Goal: Information Seeking & Learning: Learn about a topic

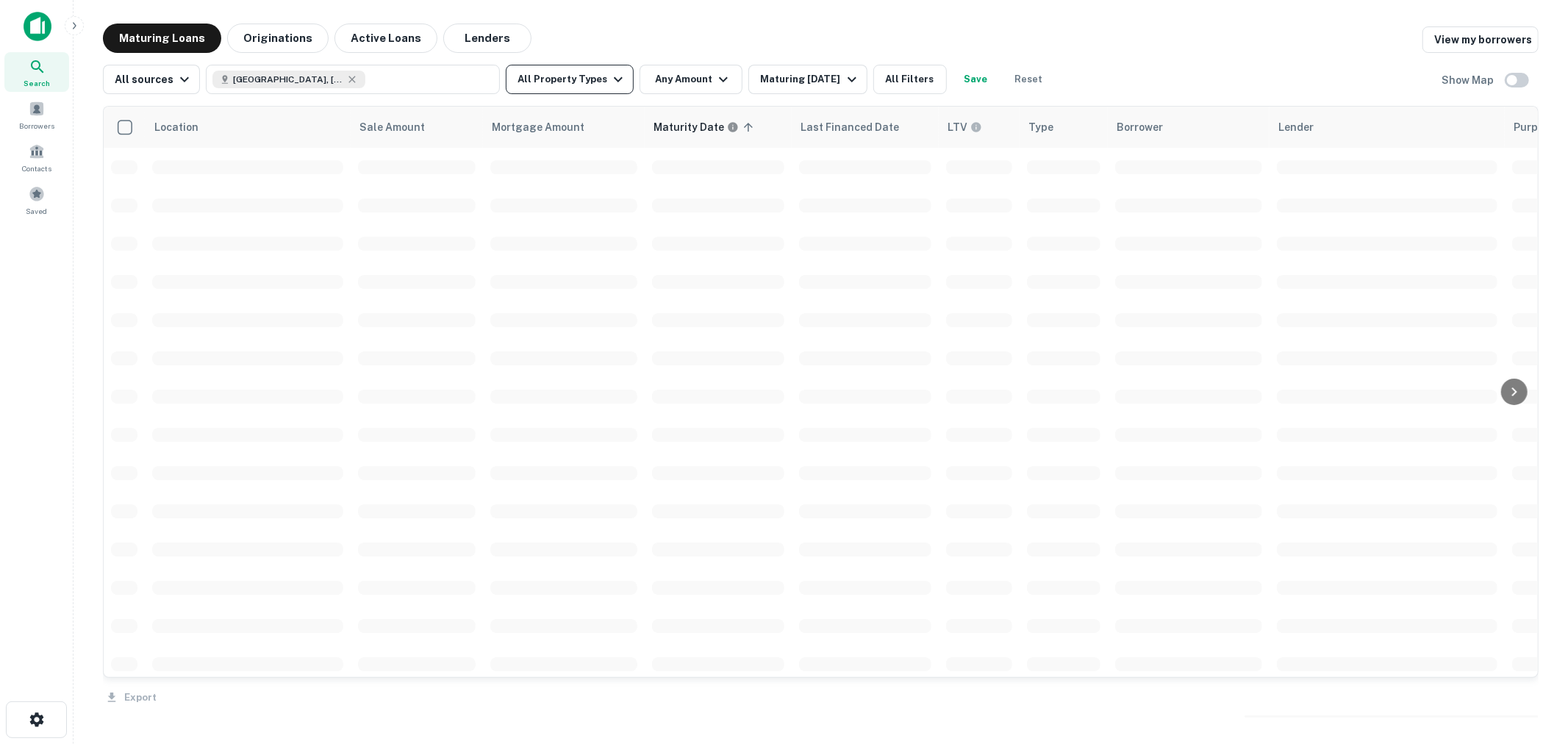
click at [588, 83] on button "All Property Types" at bounding box center [569, 80] width 128 height 30
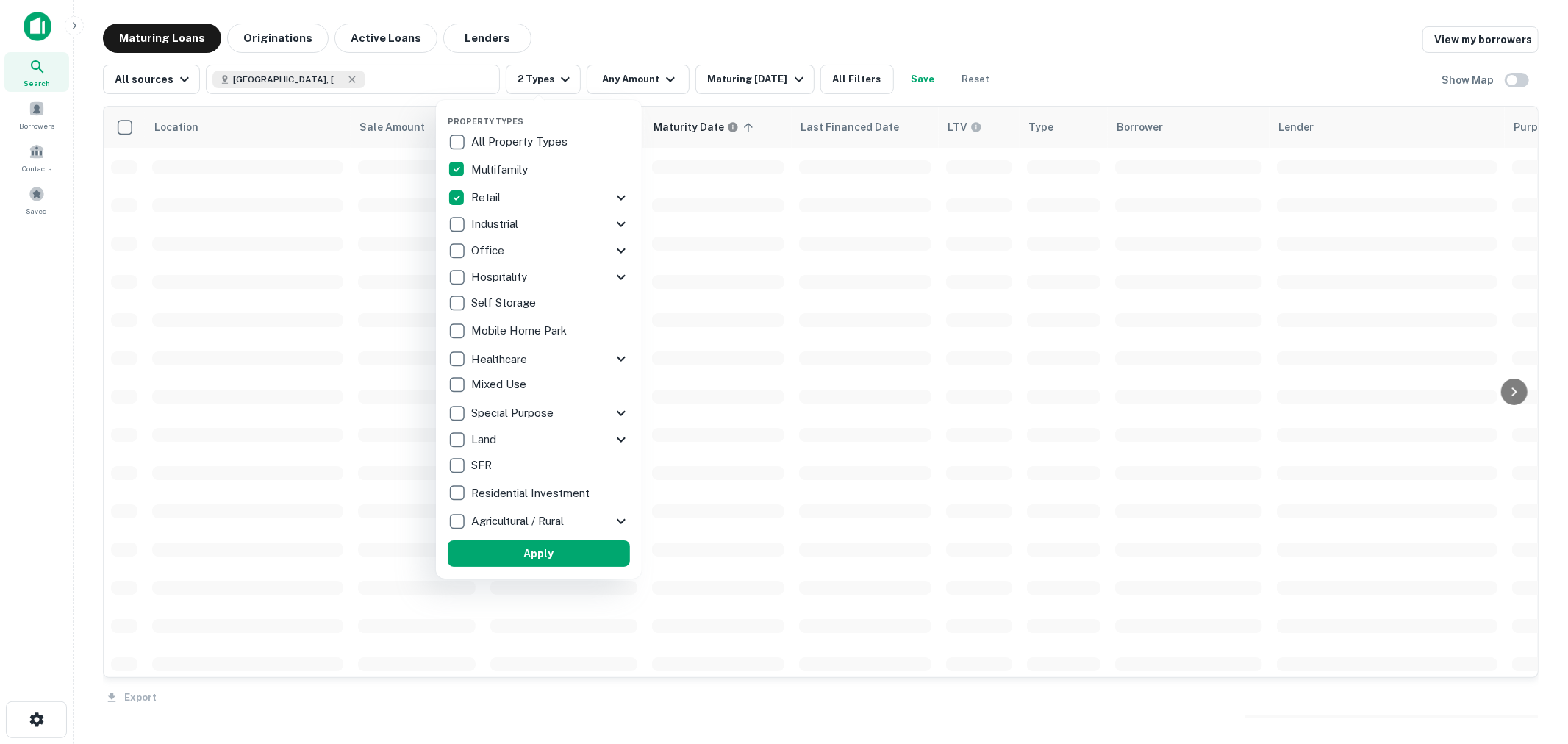
click at [637, 75] on div at bounding box center [784, 372] width 1568 height 744
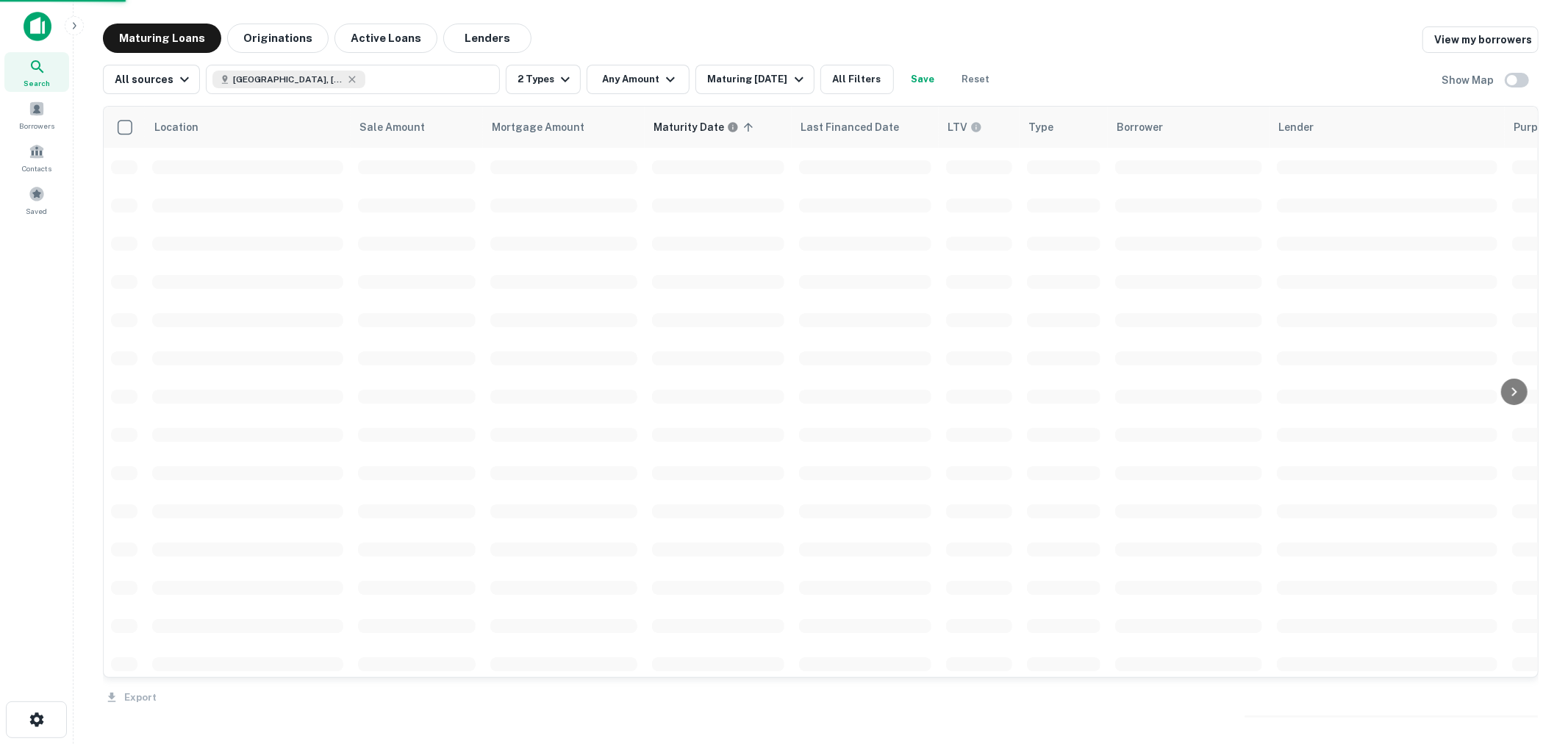
click at [637, 75] on div "Property Types All Property Types Multifamily Retail Storefront Auto Shop Bar S…" at bounding box center [784, 372] width 1568 height 744
click at [638, 74] on div "Property Types All Property Types Multifamily Retail Storefront Auto Shop Bar S…" at bounding box center [784, 372] width 1568 height 744
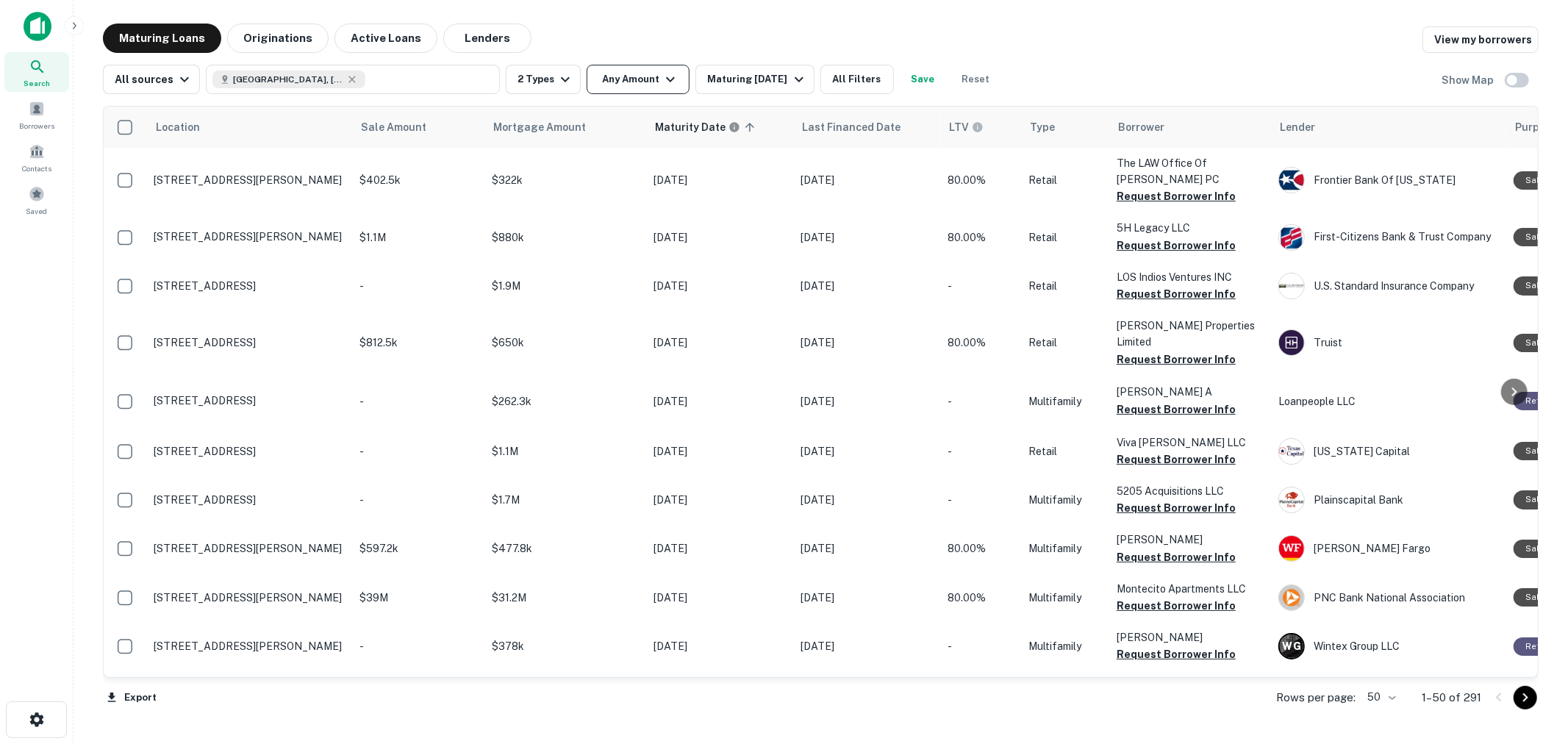
click at [641, 70] on button "Any Amount" at bounding box center [638, 80] width 103 height 30
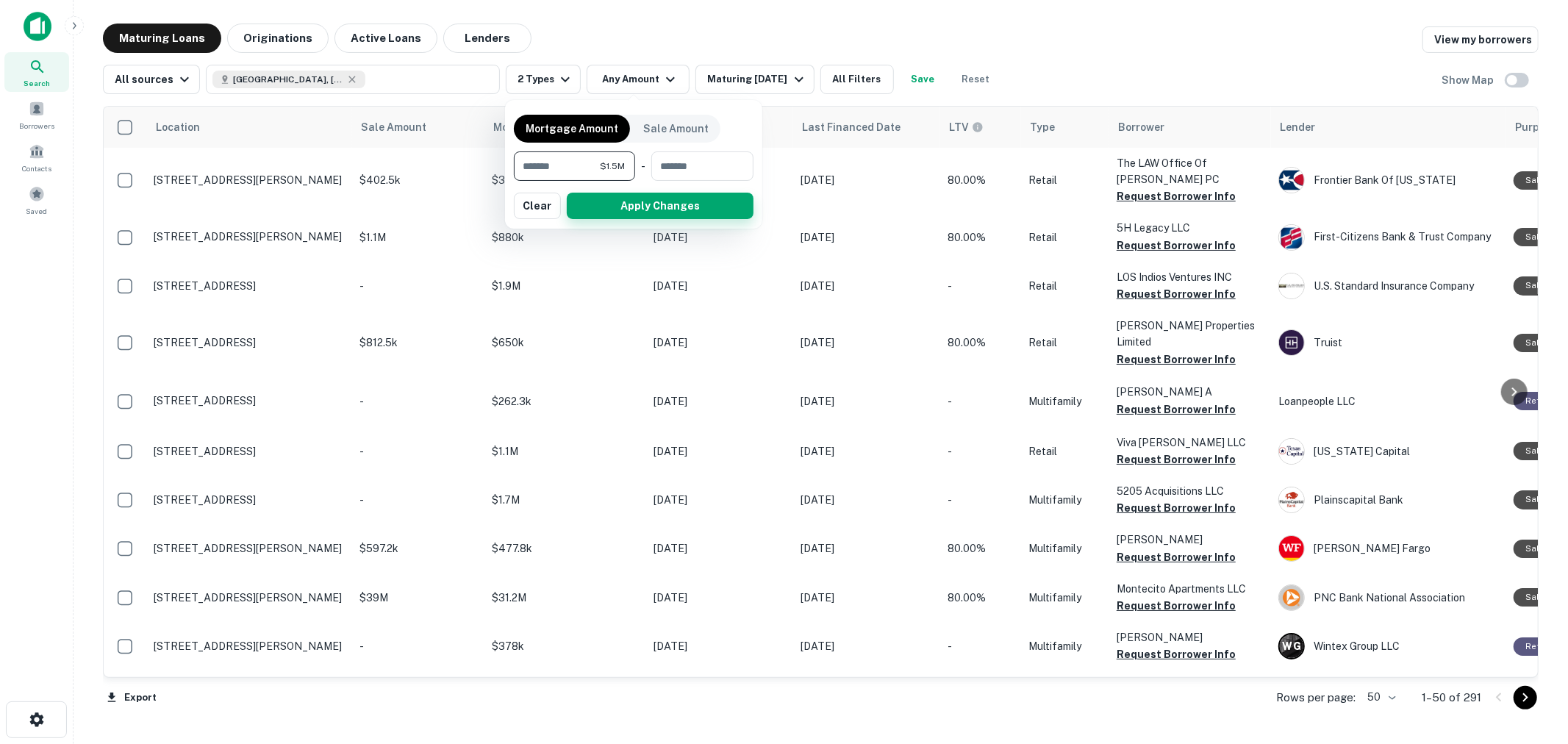
type input "*******"
click at [628, 197] on button "Apply Changes" at bounding box center [660, 206] width 187 height 26
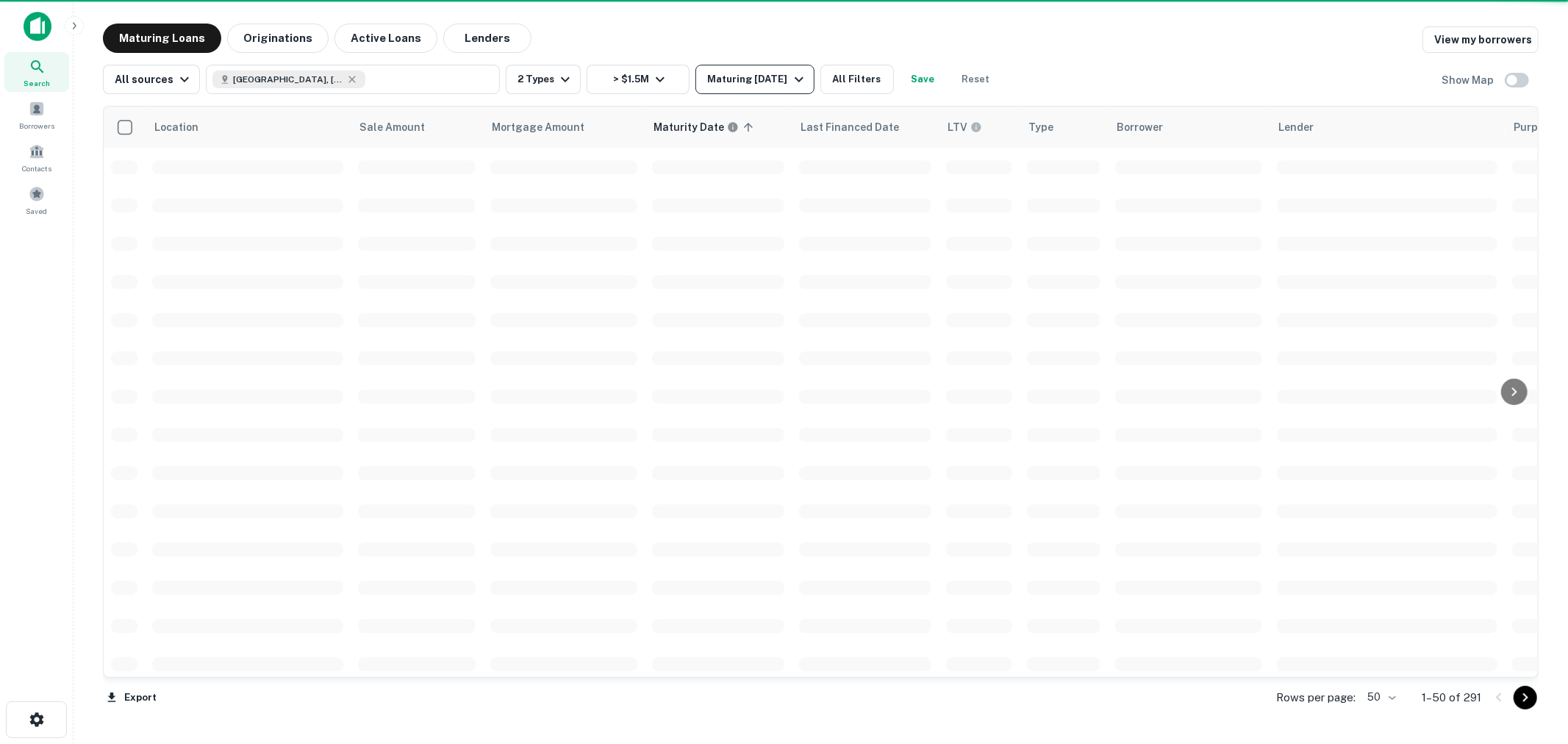
click at [767, 77] on div "Maturing [DATE]" at bounding box center [757, 79] width 100 height 18
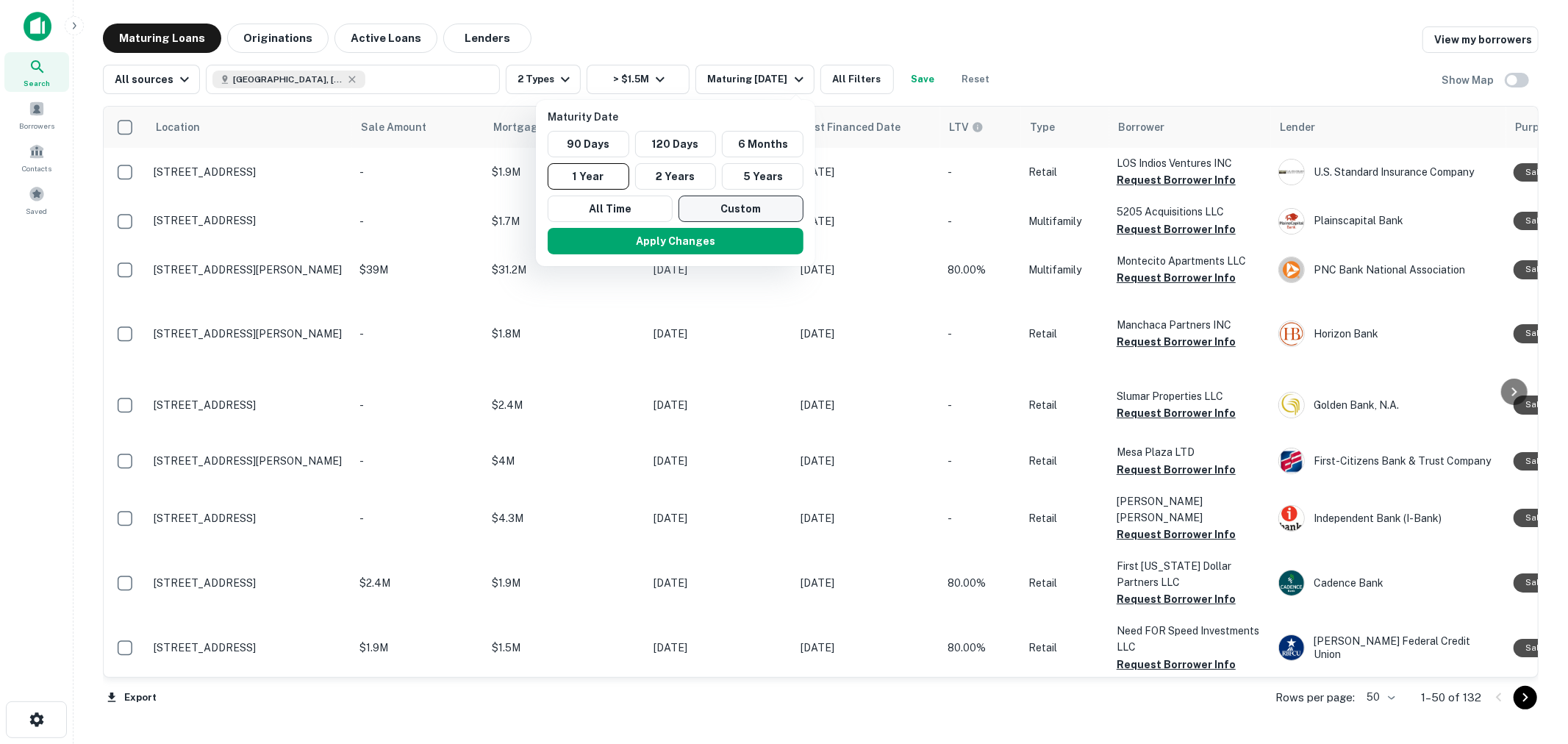
click at [705, 213] on button "Custom" at bounding box center [741, 209] width 125 height 26
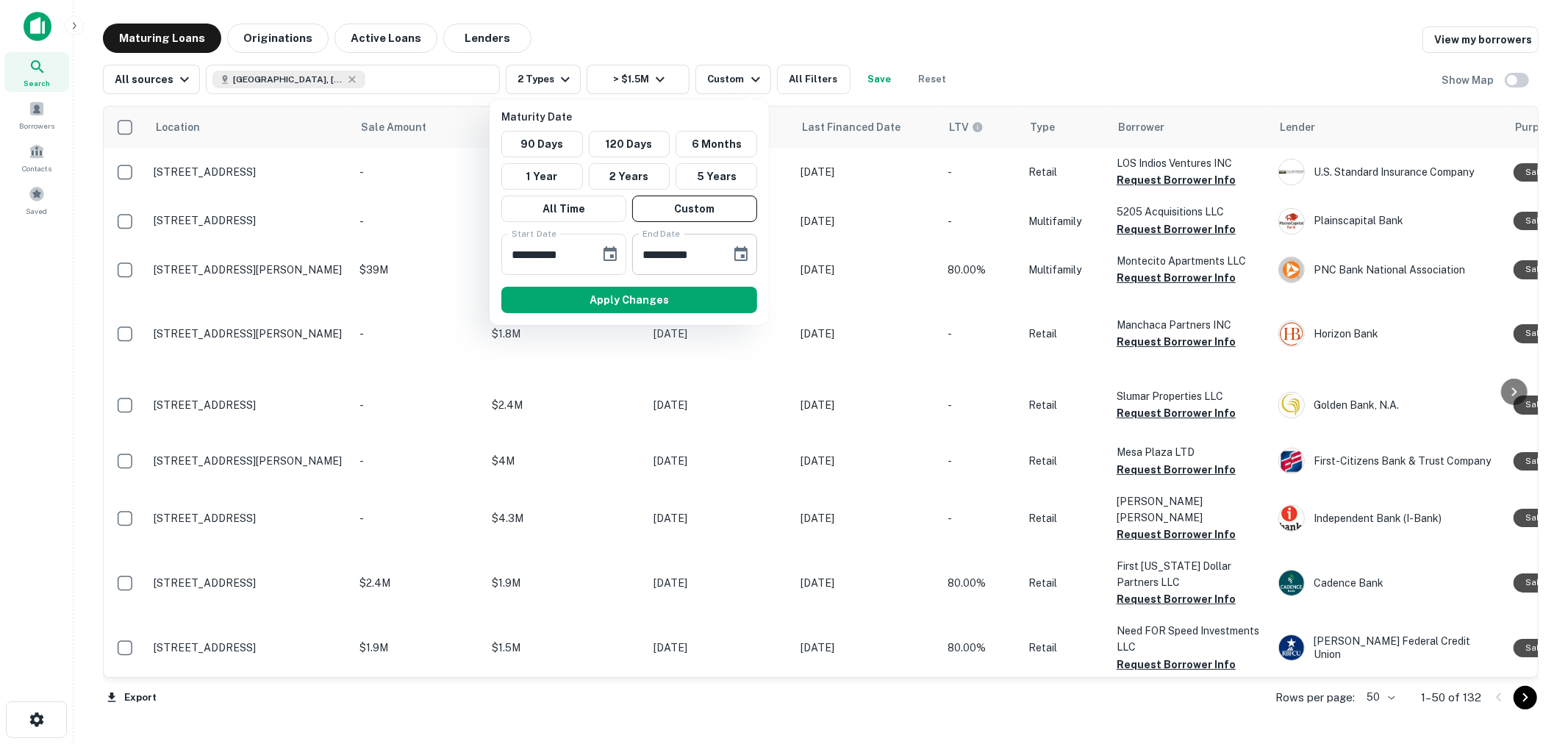
click at [737, 253] on icon "Choose date, selected date is Apr 5, 2026" at bounding box center [741, 254] width 18 height 18
click at [812, 295] on icon "Previous month" at bounding box center [814, 298] width 18 height 18
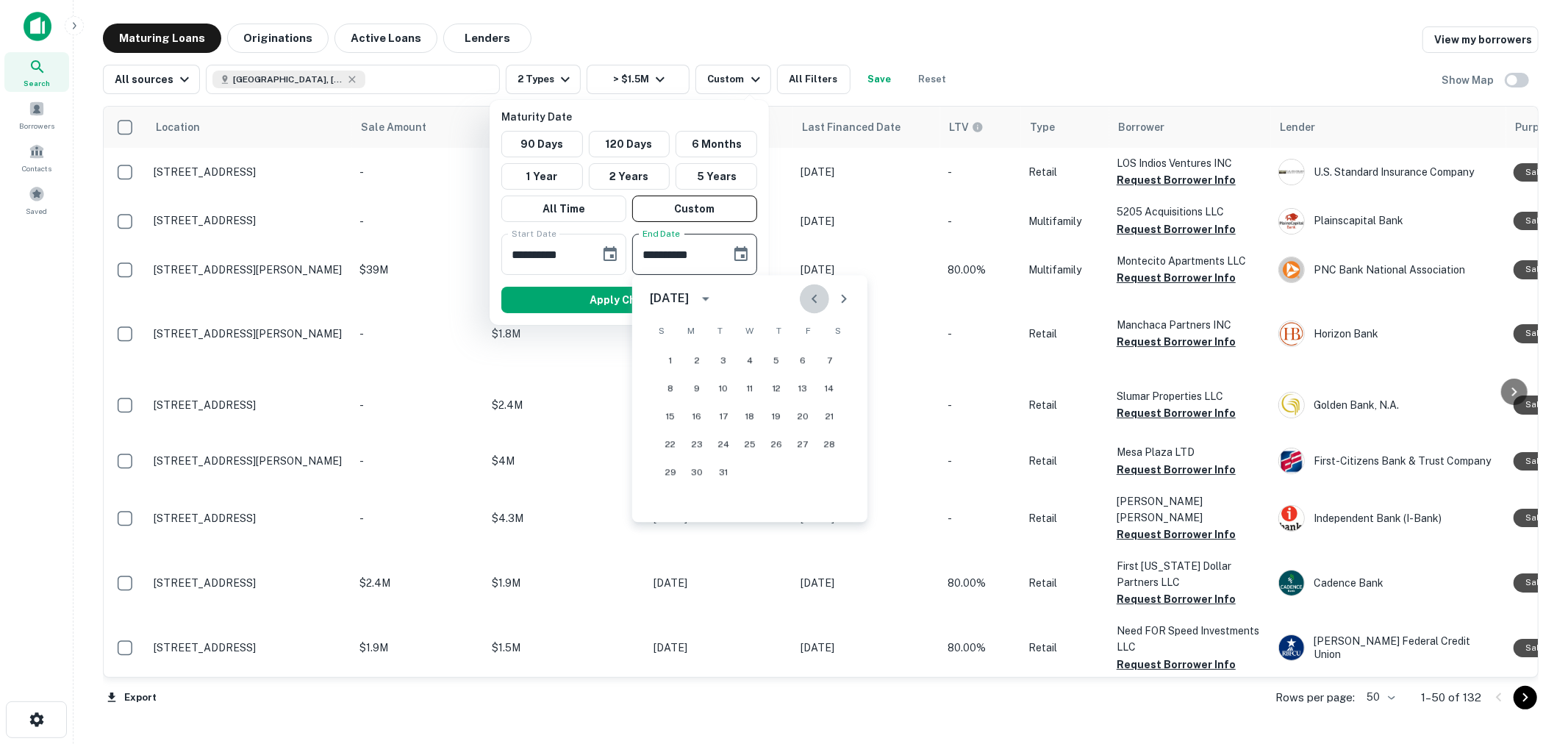
click at [812, 295] on icon "Previous month" at bounding box center [814, 298] width 18 height 18
click at [812, 296] on icon "Previous month" at bounding box center [814, 298] width 18 height 18
click at [755, 466] on button "31" at bounding box center [750, 472] width 26 height 26
type input "**********"
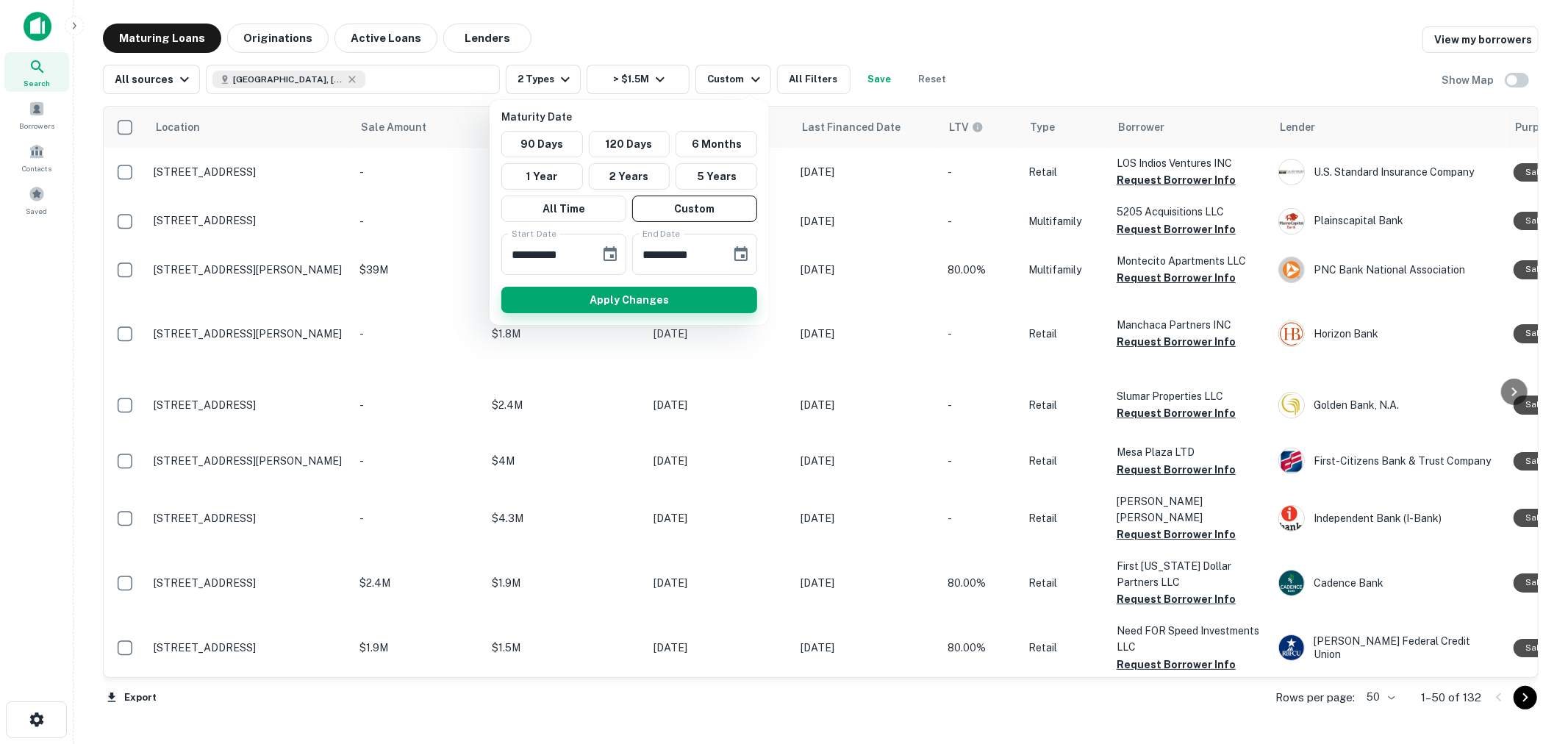
click at [626, 297] on button "Apply Changes" at bounding box center [629, 300] width 256 height 26
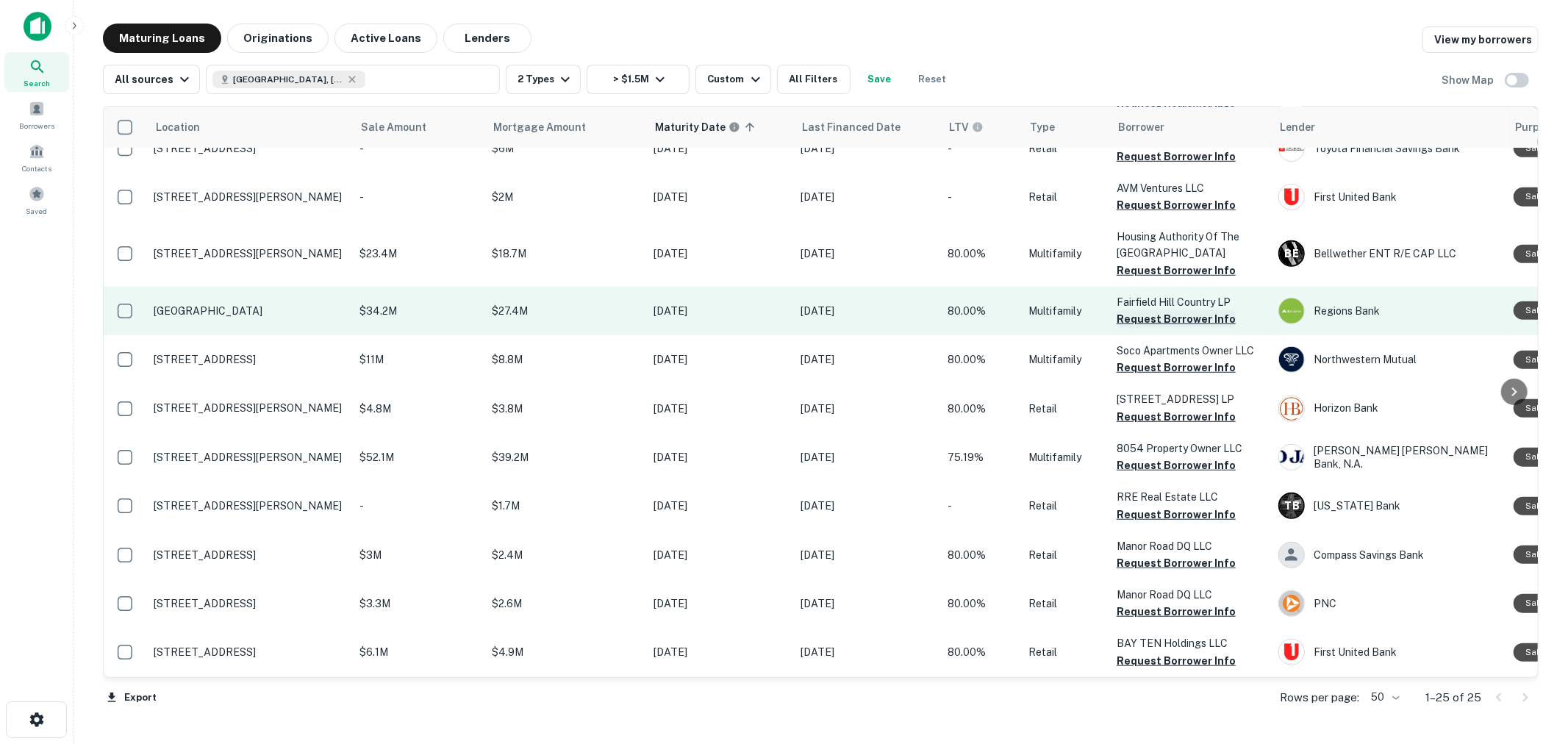
scroll to position [941, 0]
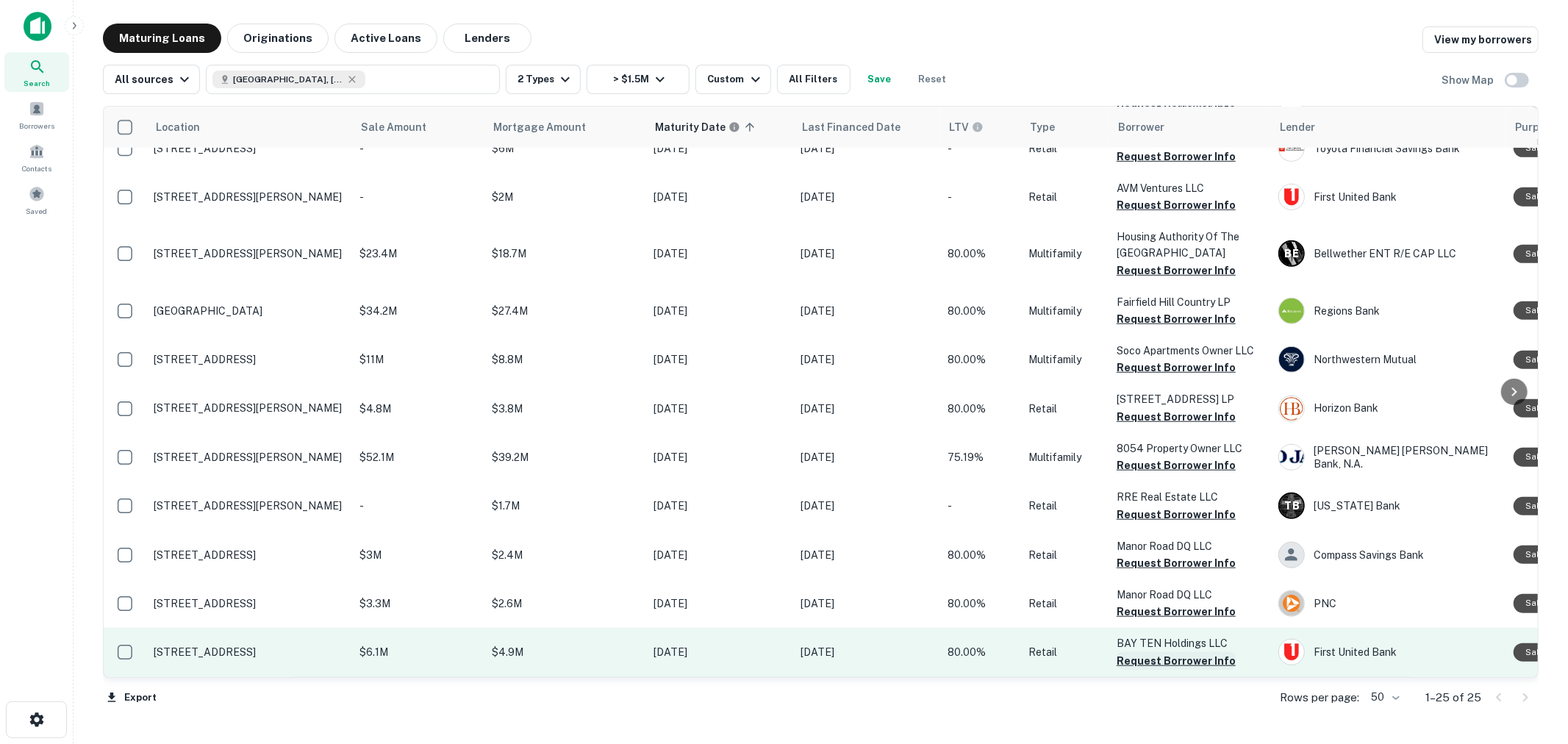
click at [1170, 652] on button "Request Borrower Info" at bounding box center [1177, 661] width 119 height 18
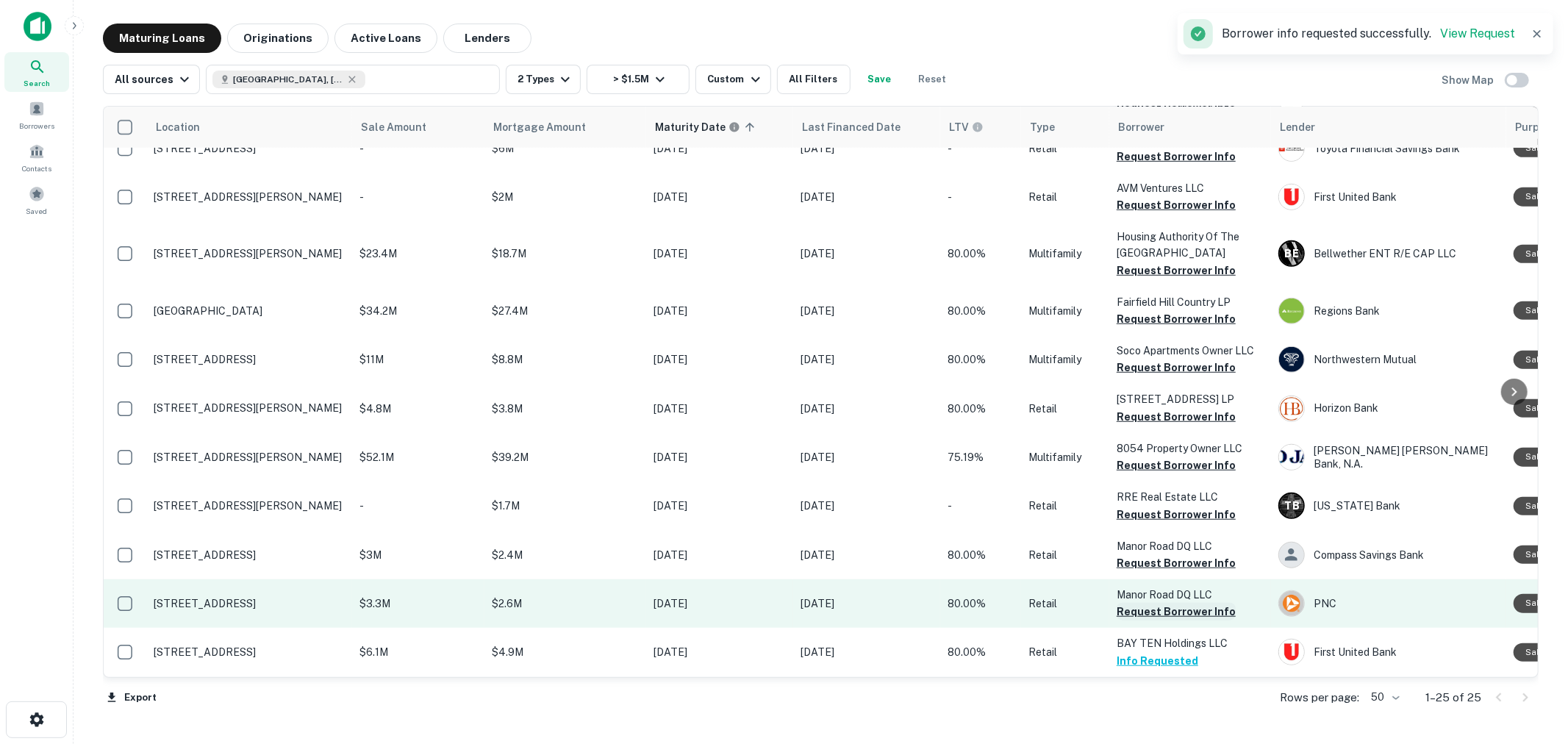
click at [1169, 603] on button "Request Borrower Info" at bounding box center [1177, 612] width 119 height 18
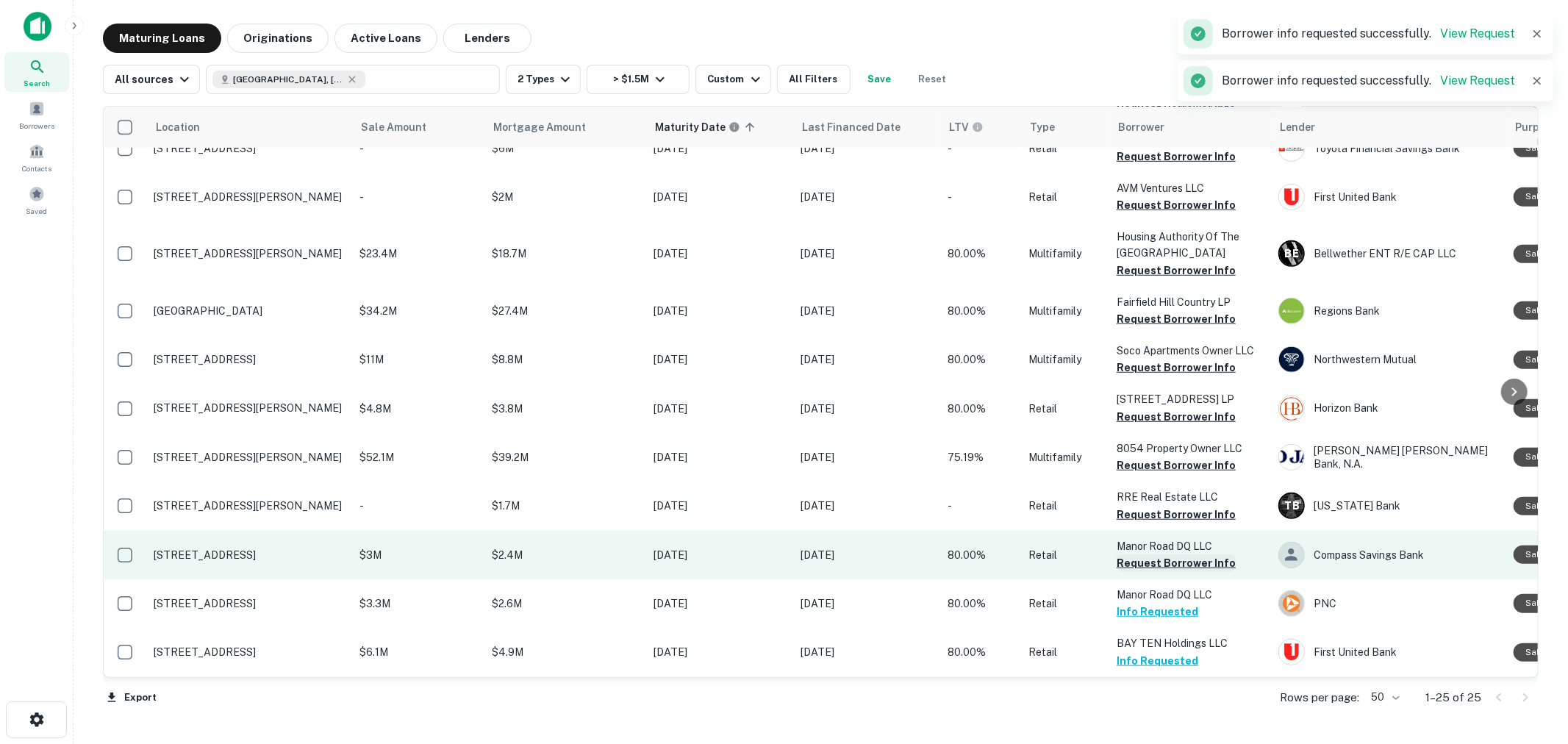
click at [1163, 554] on button "Request Borrower Info" at bounding box center [1177, 563] width 119 height 18
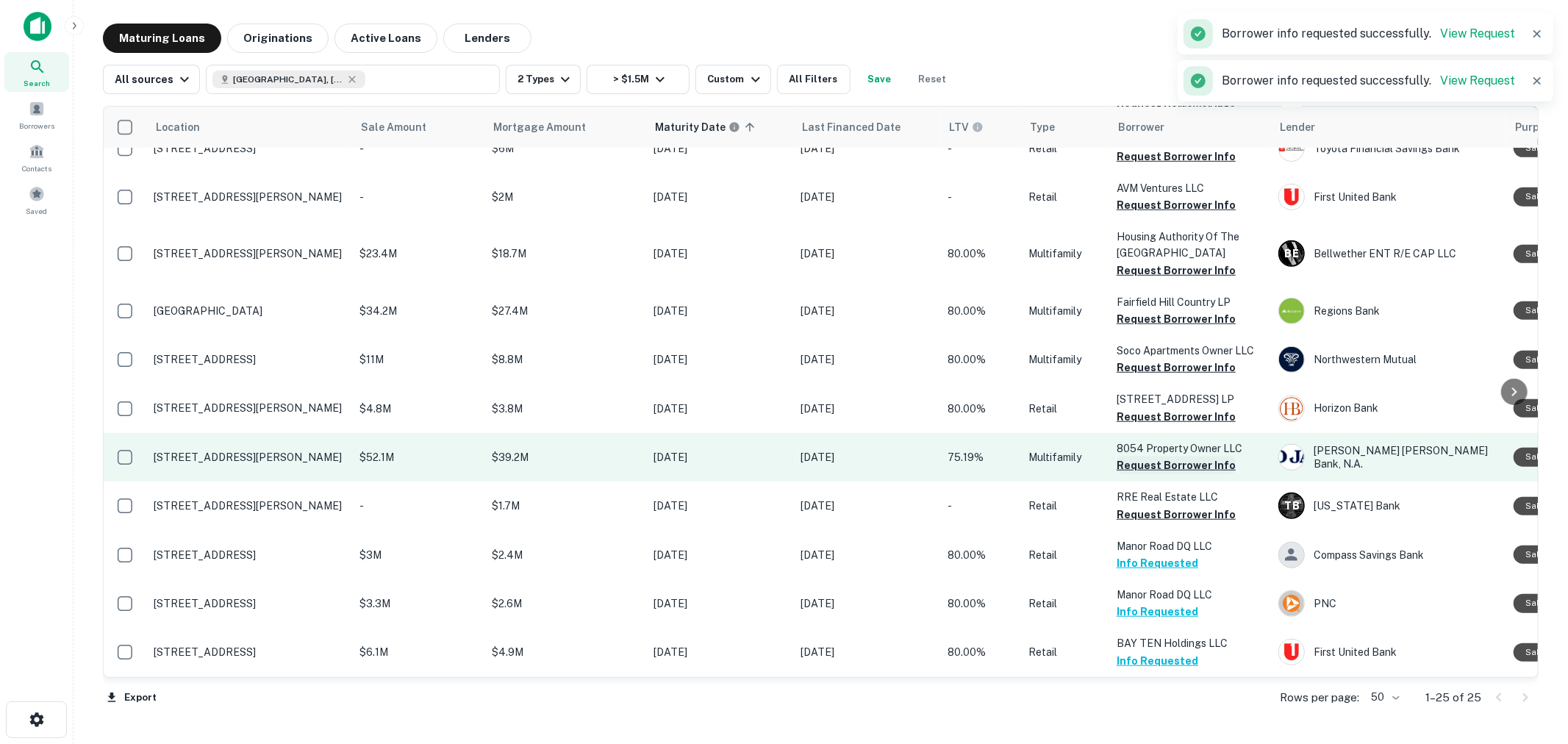
click at [1163, 456] on button "Request Borrower Info" at bounding box center [1177, 465] width 119 height 18
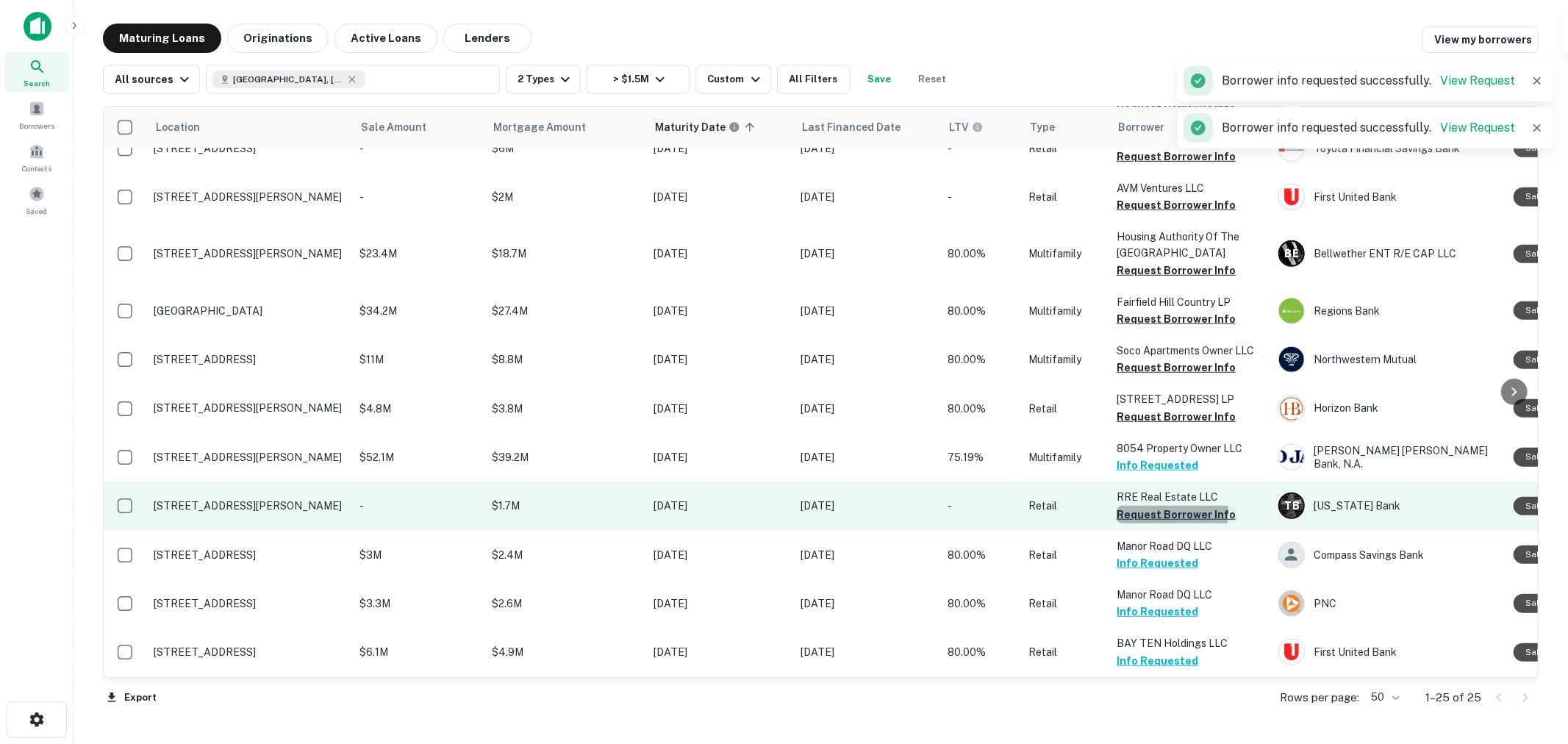
click at [1158, 505] on button "Request Borrower Info" at bounding box center [1177, 514] width 119 height 18
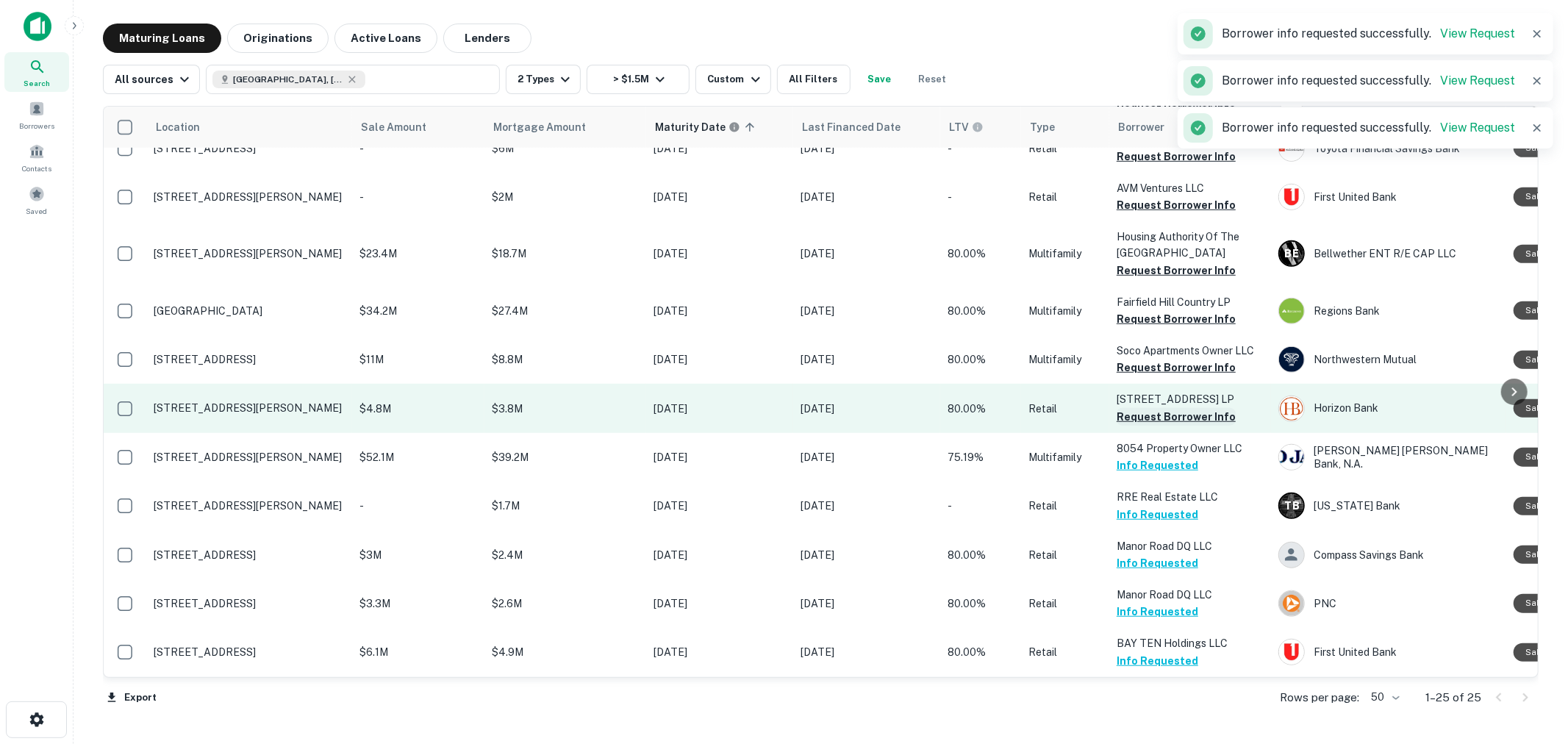
click at [1158, 408] on button "Request Borrower Info" at bounding box center [1177, 417] width 119 height 18
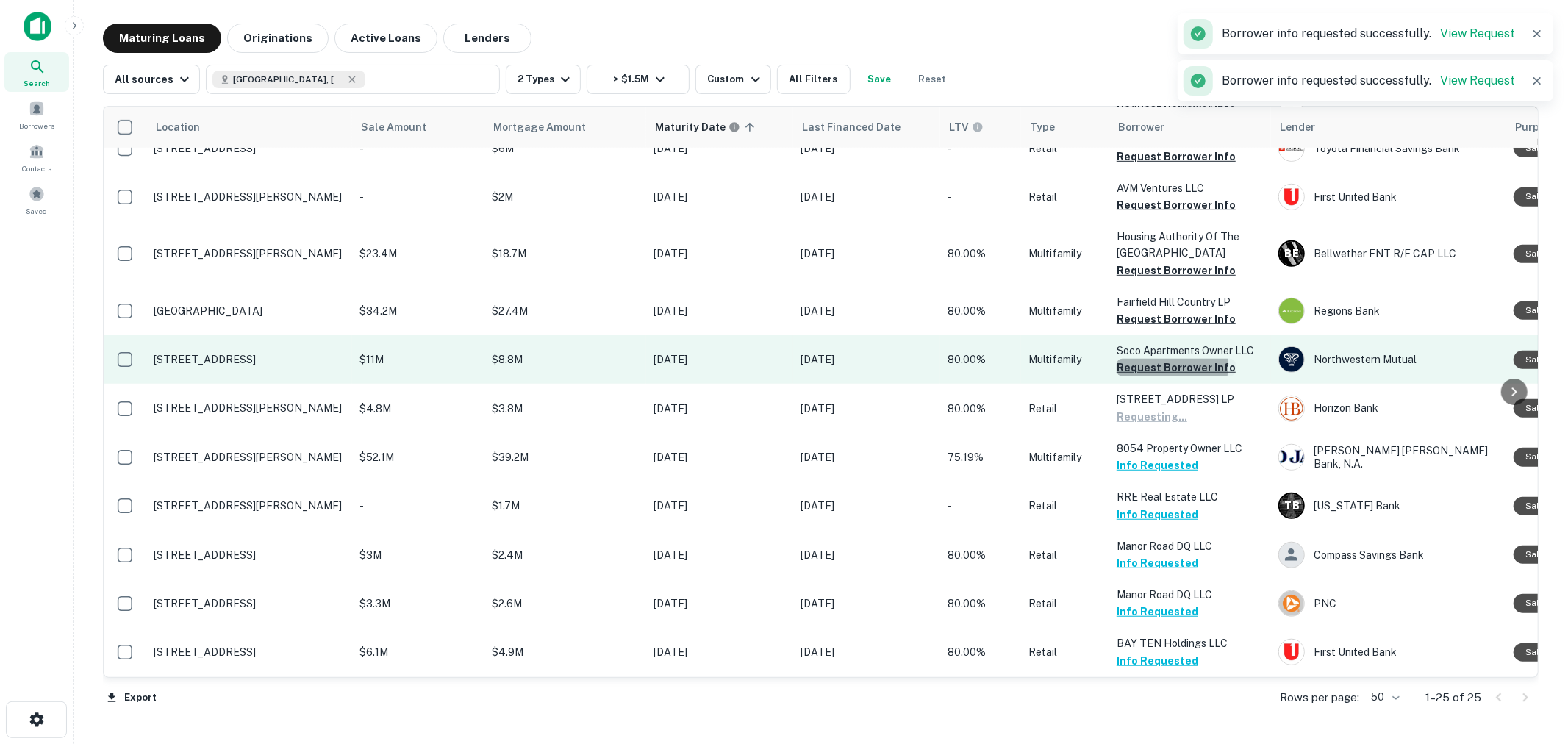
click at [1152, 359] on button "Request Borrower Info" at bounding box center [1177, 368] width 119 height 18
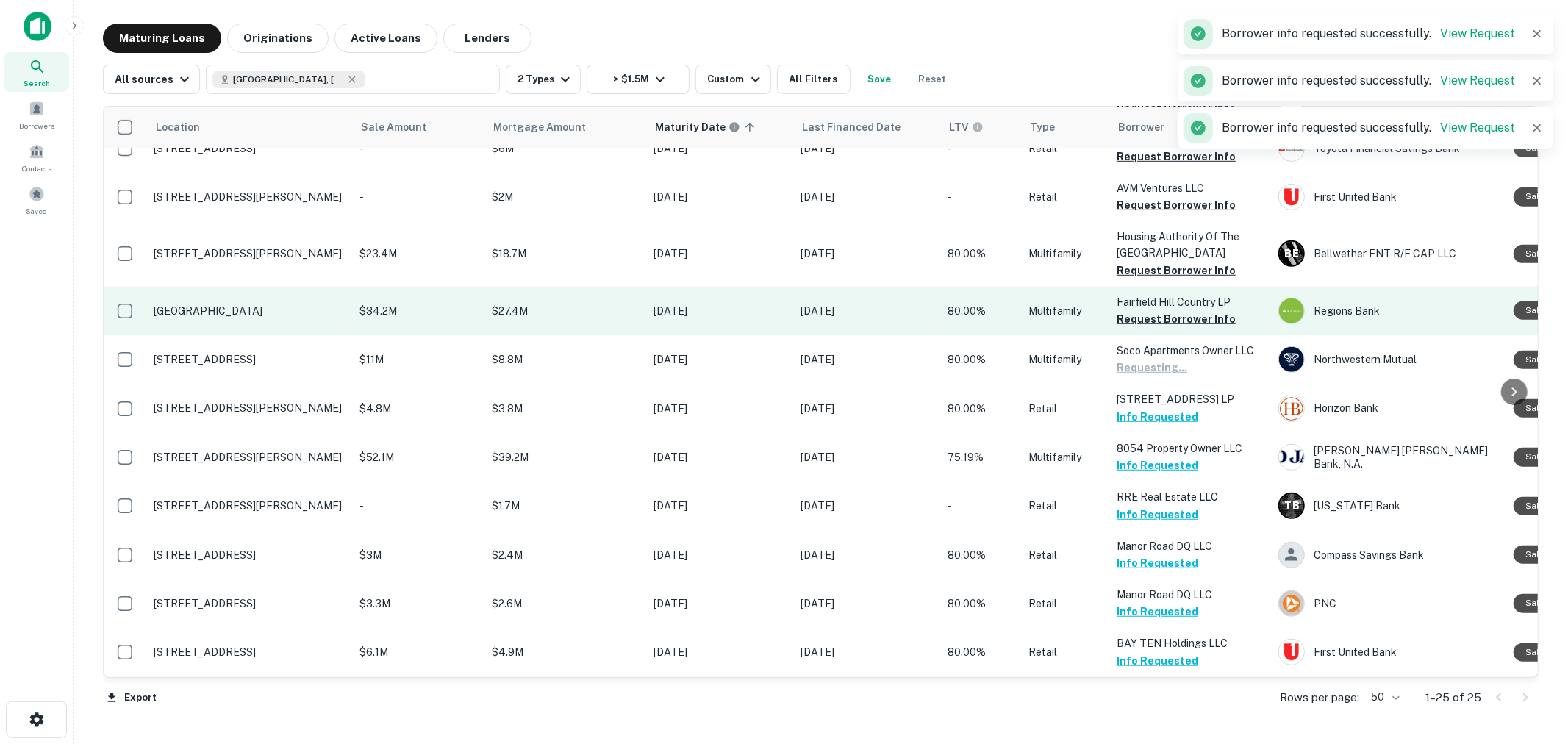
click at [1145, 294] on p "Fairfield Hill Country LP" at bounding box center [1191, 302] width 147 height 16
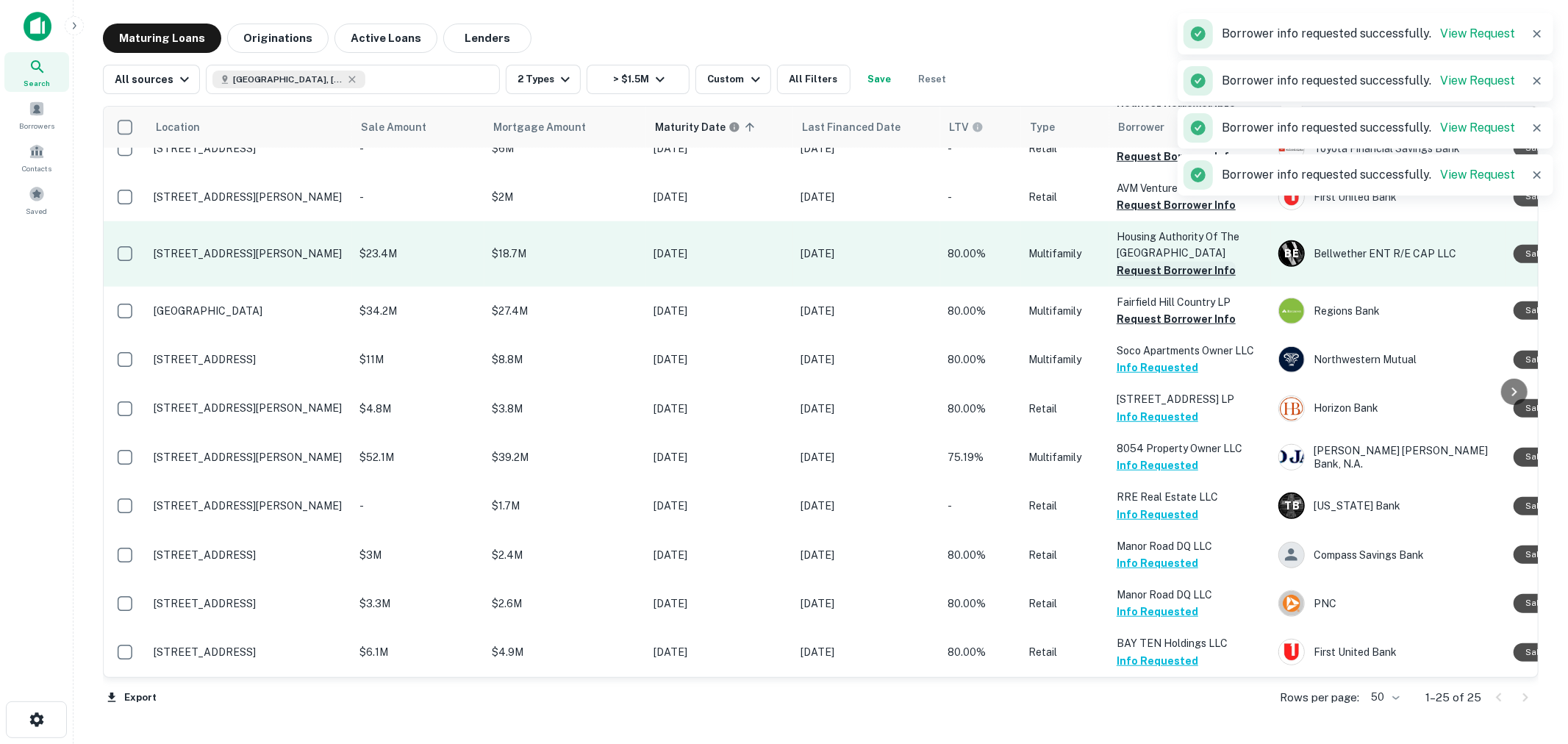
click at [1141, 261] on button "Request Borrower Info" at bounding box center [1177, 270] width 119 height 18
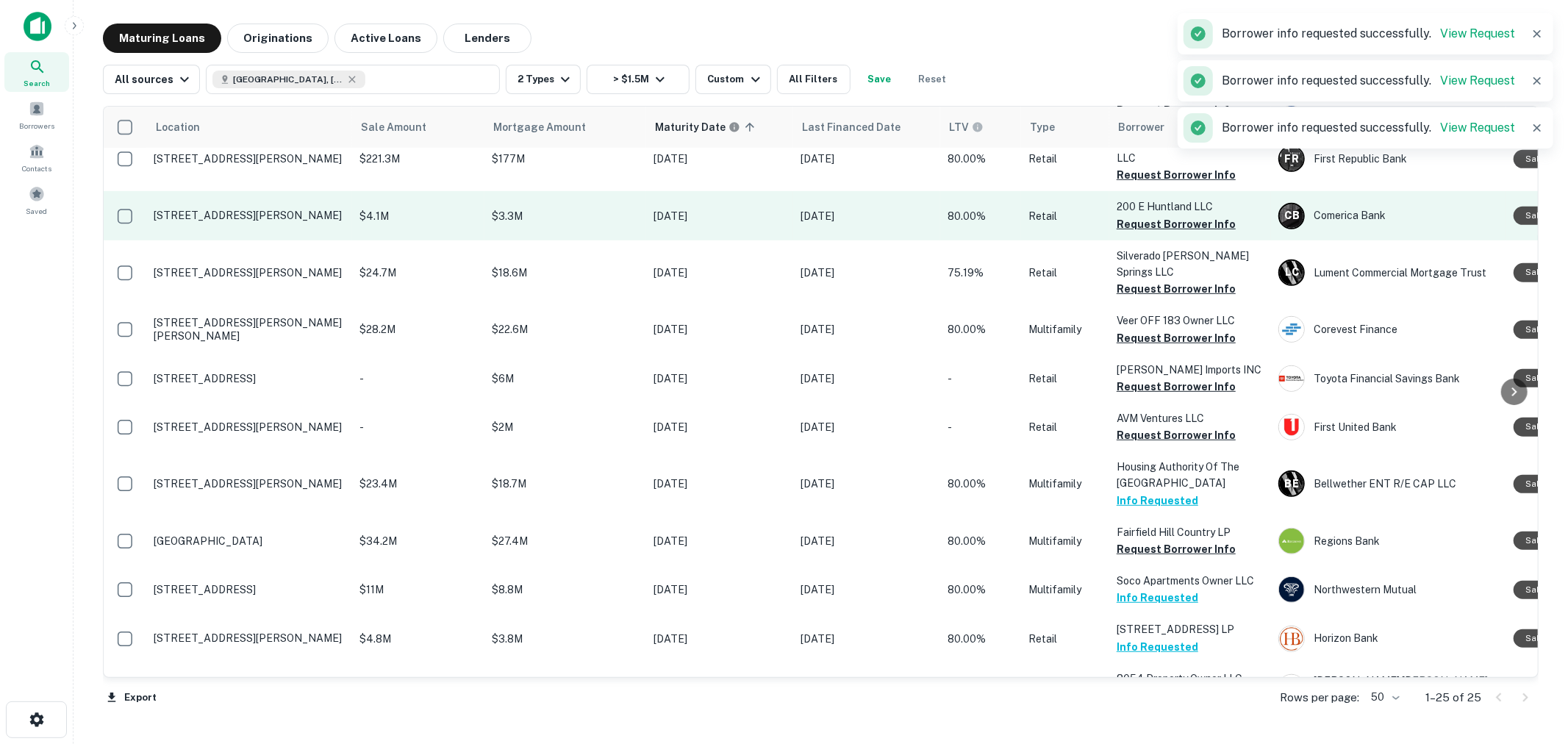
scroll to position [614, 0]
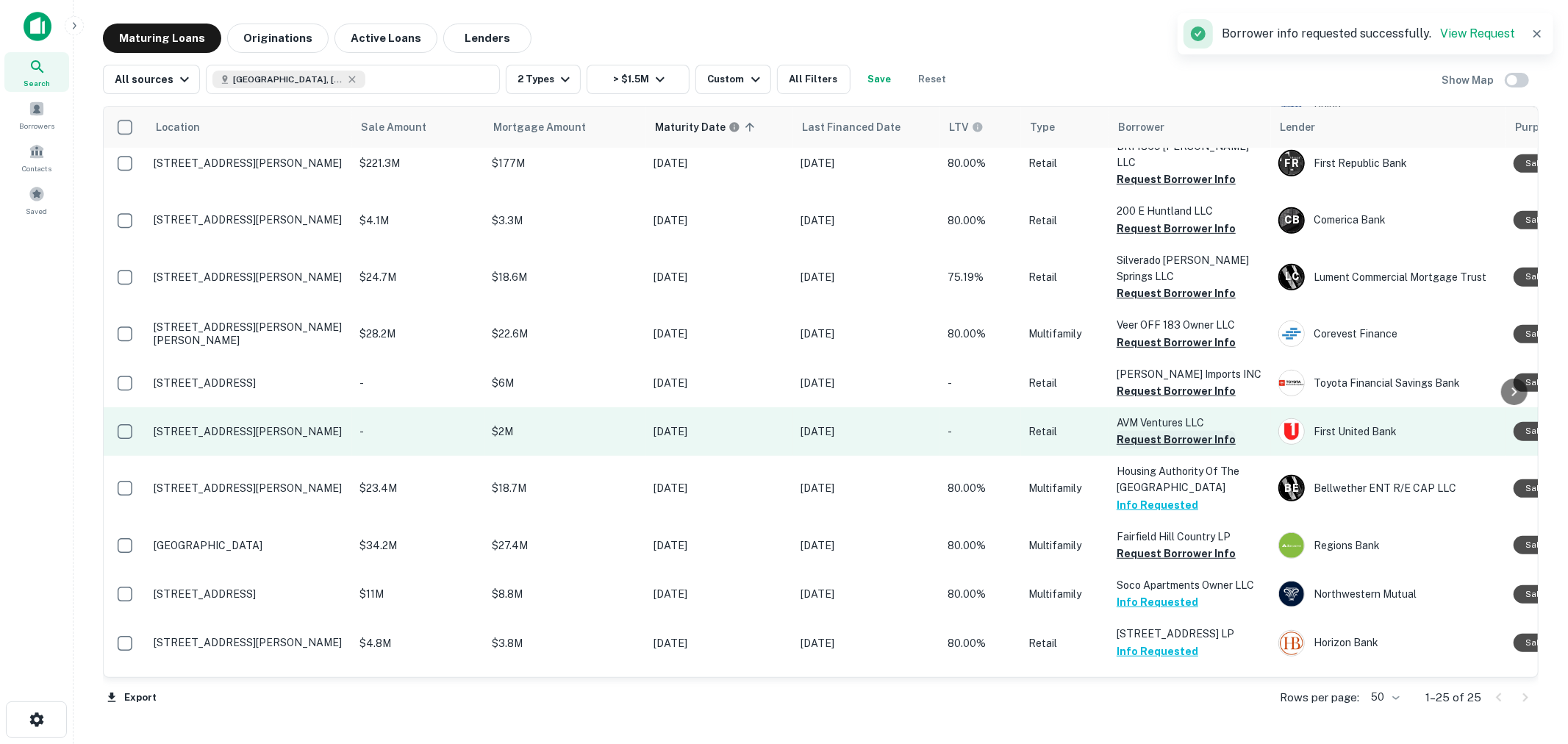
click at [1174, 448] on button "Request Borrower Info" at bounding box center [1177, 440] width 119 height 18
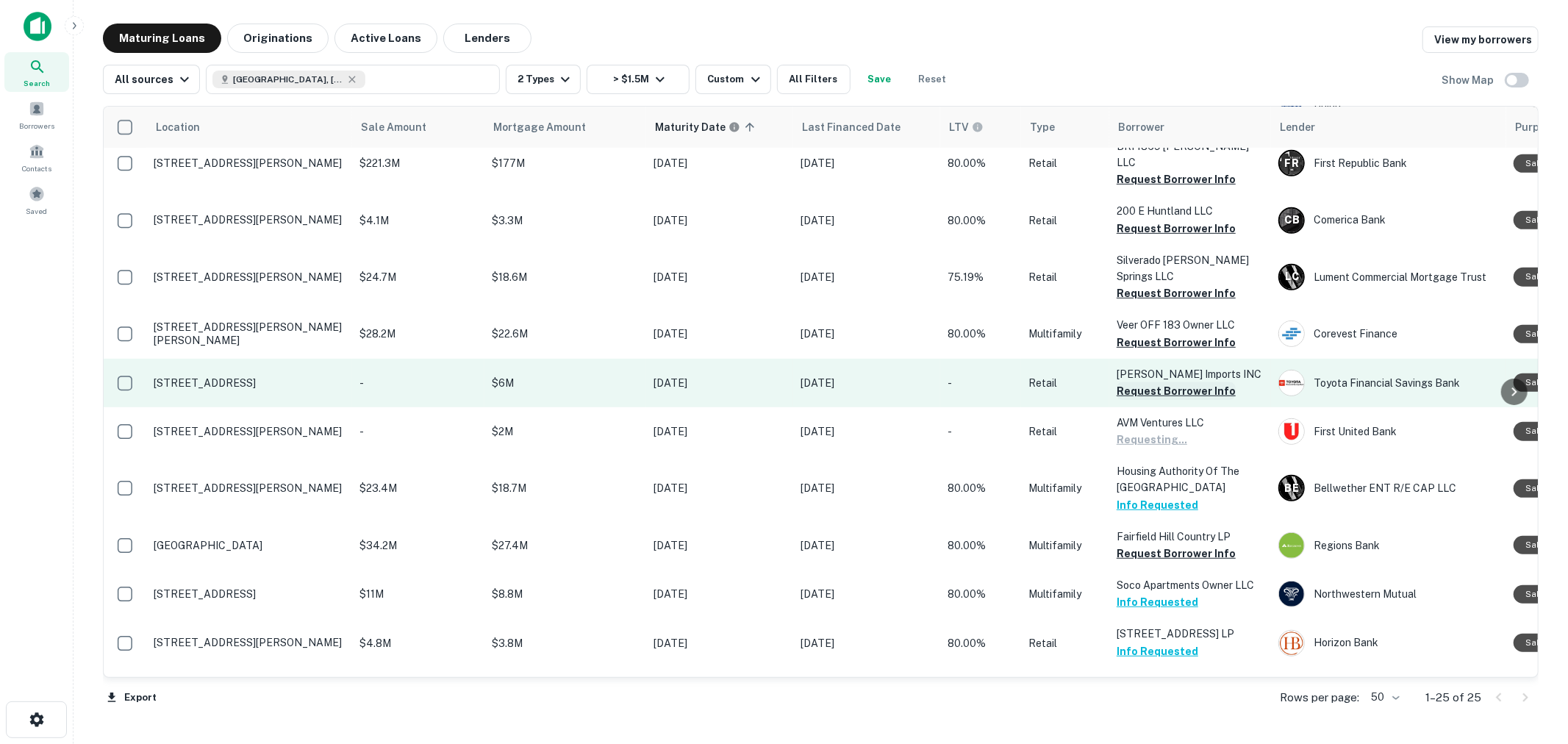
click at [1174, 400] on button "Request Borrower Info" at bounding box center [1177, 391] width 119 height 18
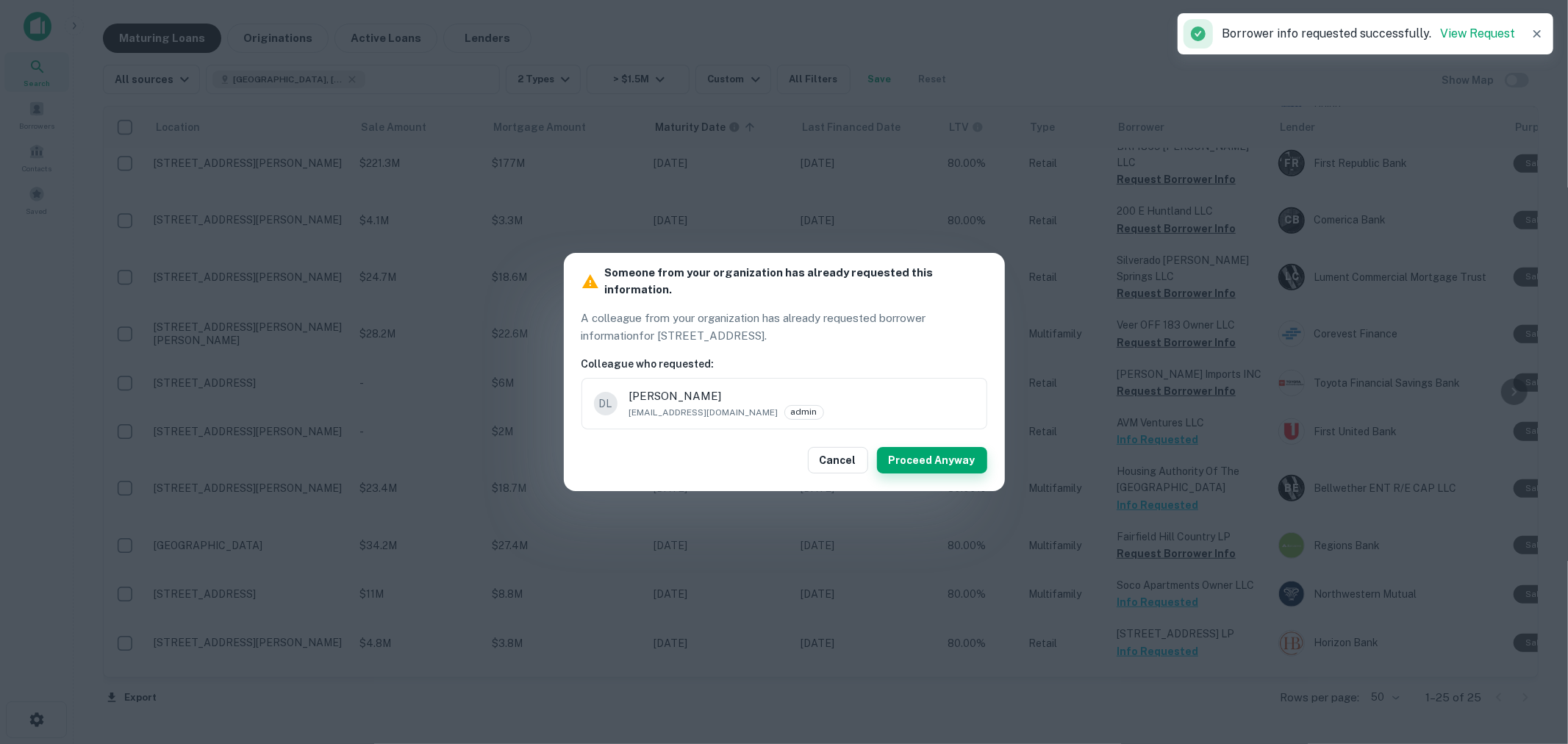
click at [945, 447] on button "Proceed Anyway" at bounding box center [933, 460] width 111 height 26
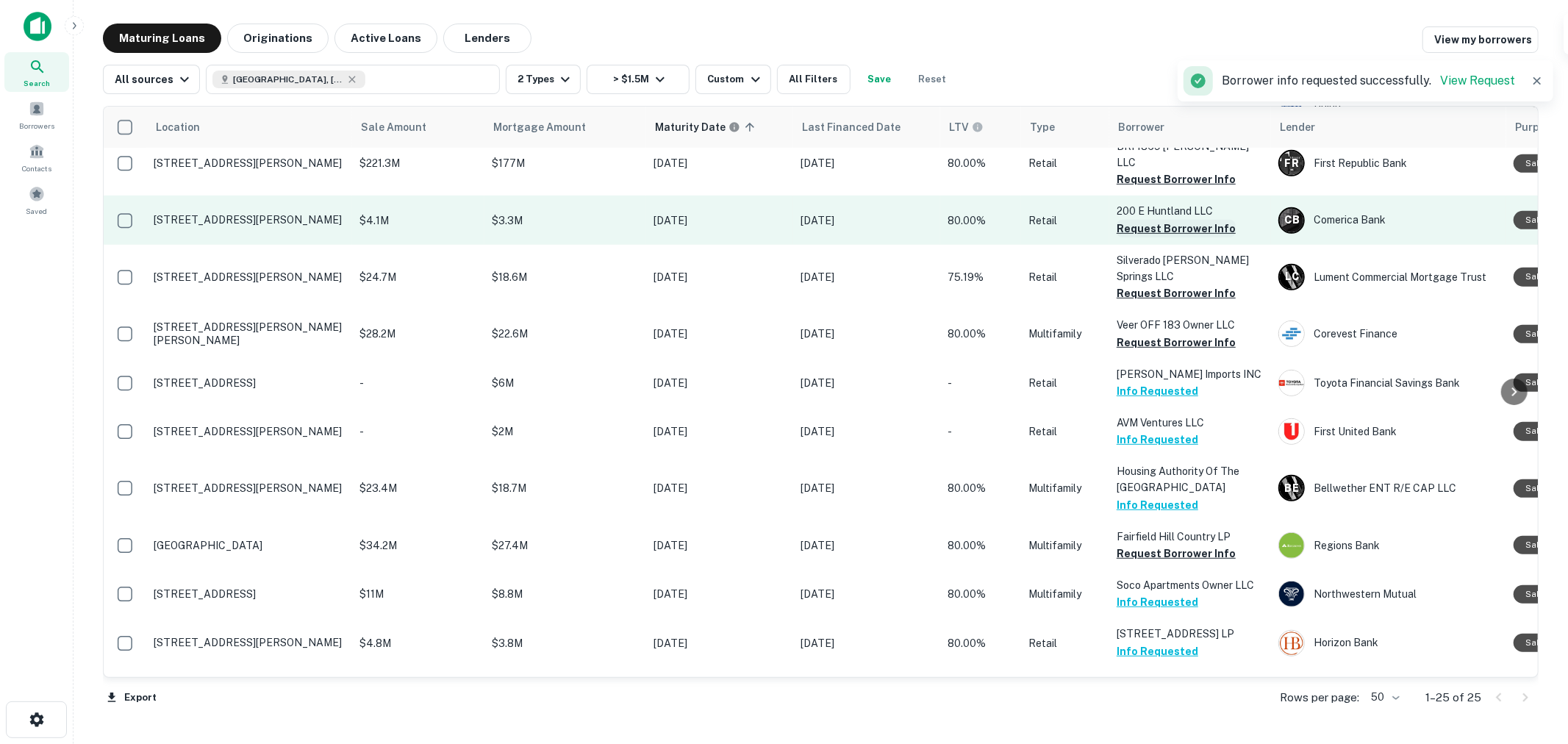
click at [1174, 238] on button "Request Borrower Info" at bounding box center [1177, 229] width 119 height 18
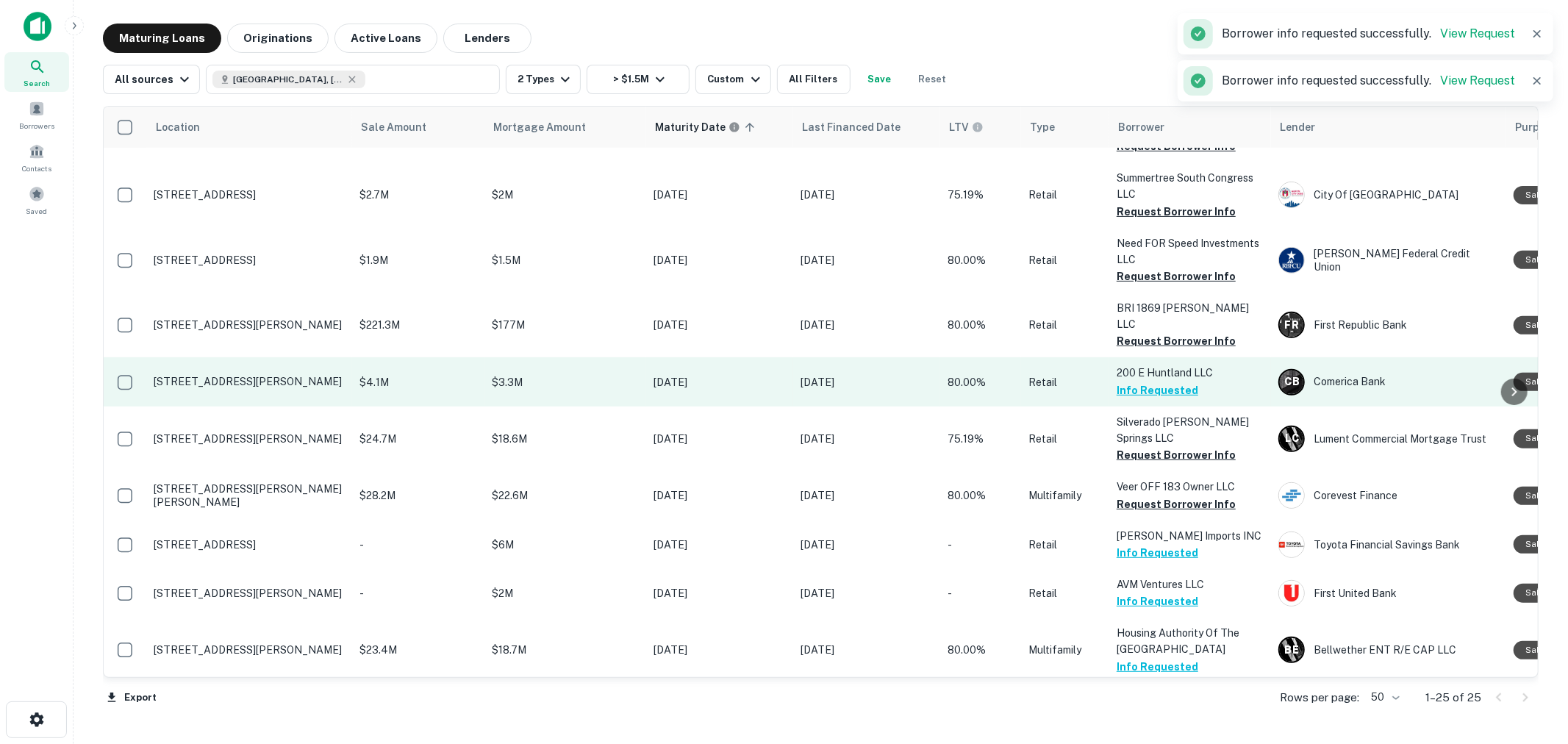
scroll to position [451, 0]
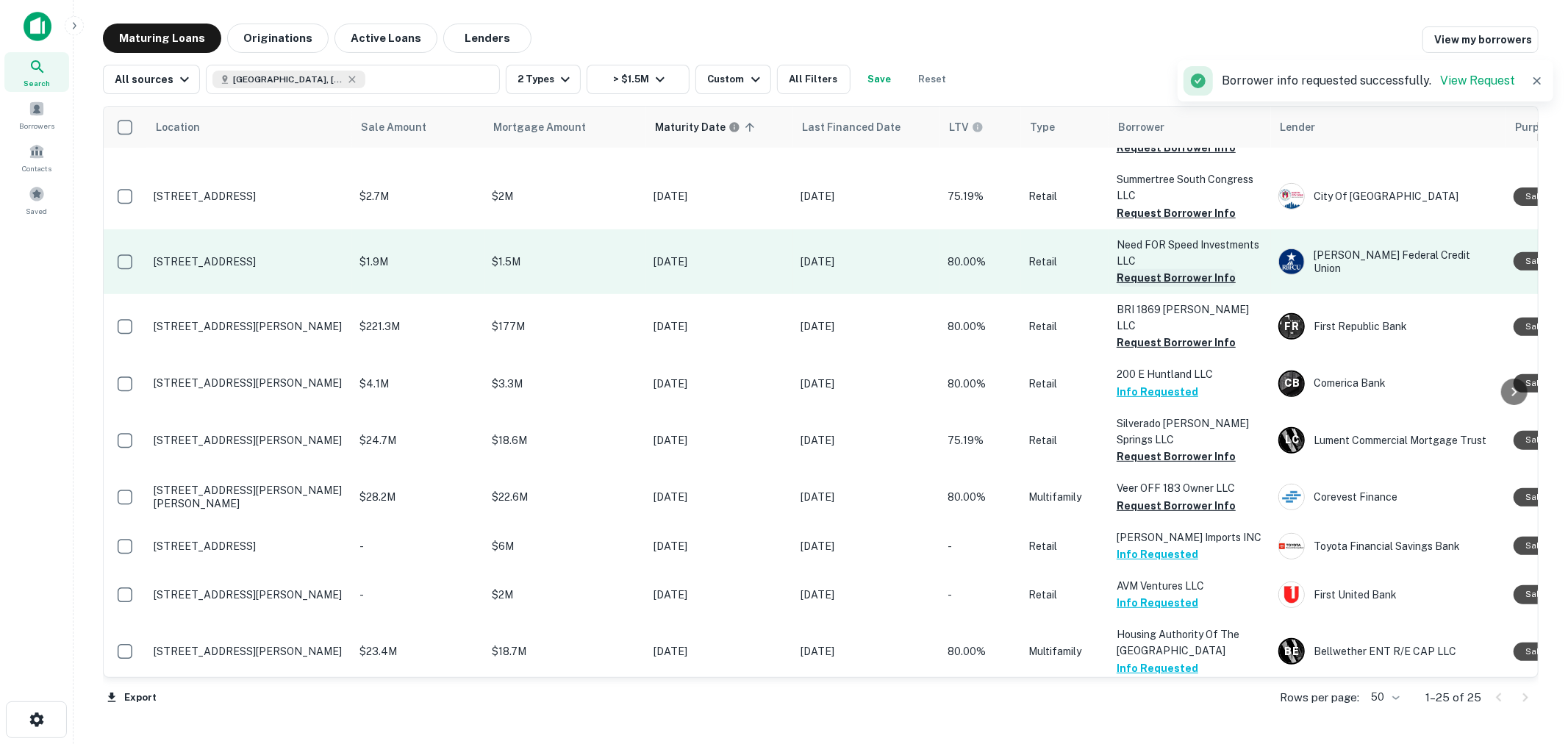
click at [1177, 287] on button "Request Borrower Info" at bounding box center [1177, 278] width 119 height 18
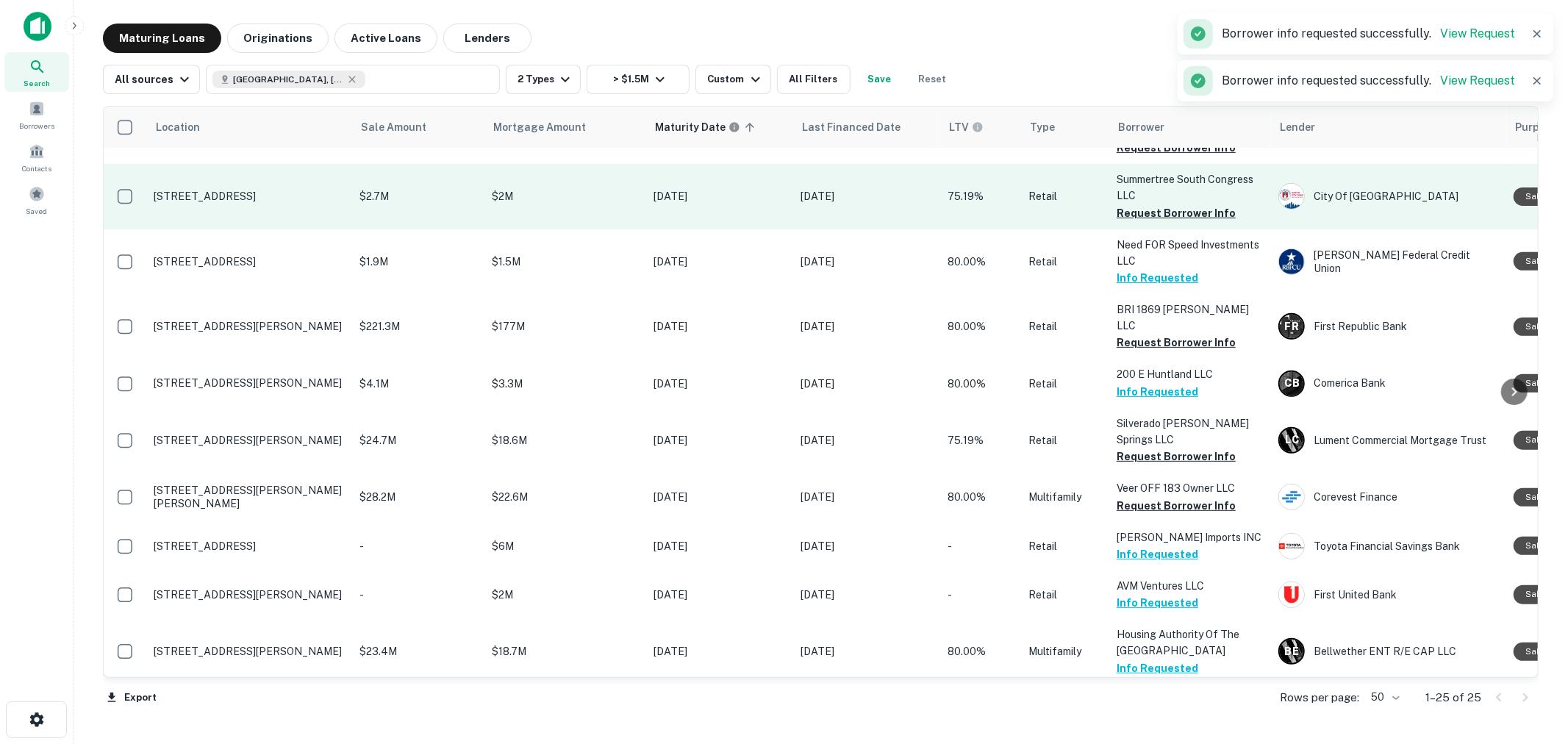
click at [1181, 204] on p "Summertree South Congress LLC" at bounding box center [1191, 187] width 147 height 32
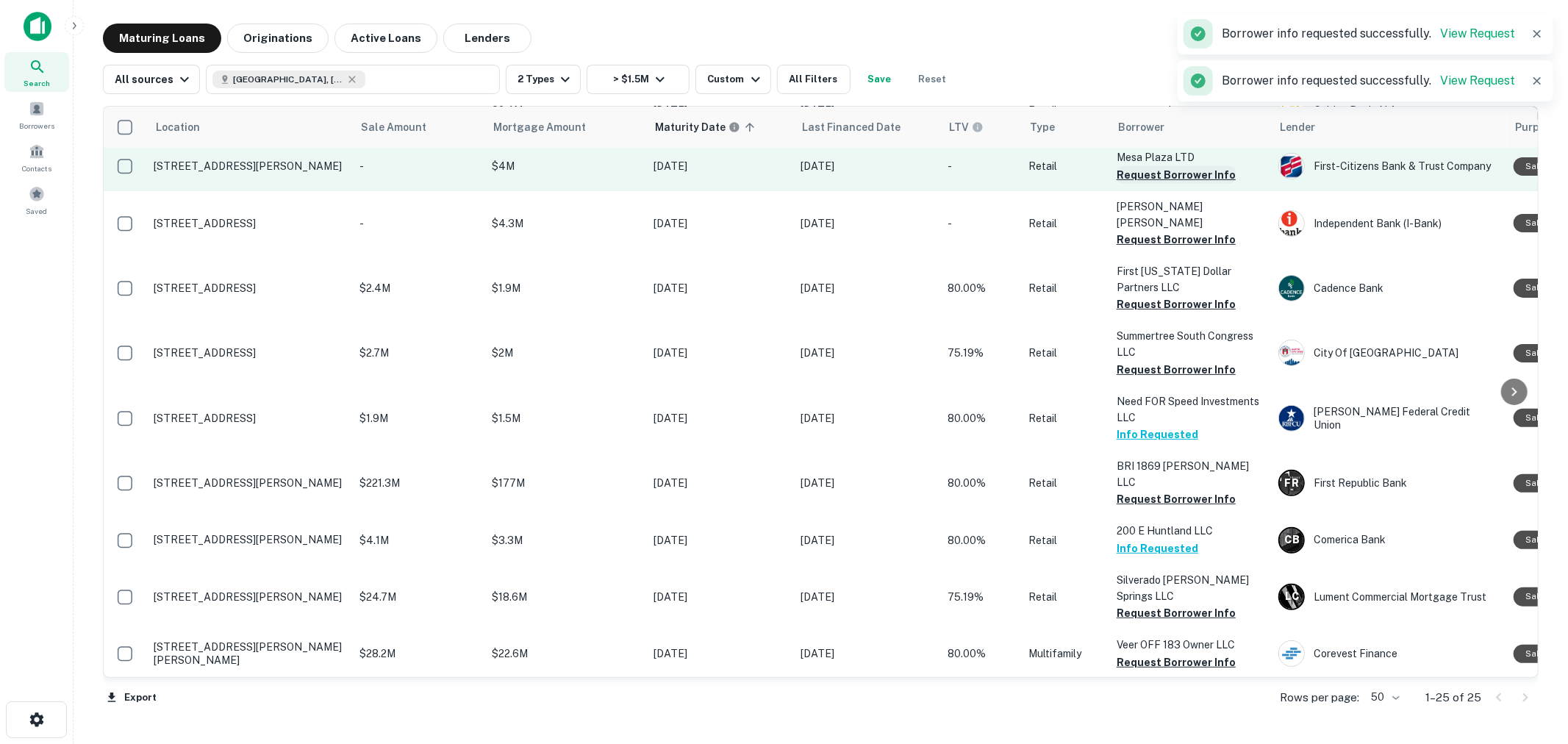
scroll to position [288, 0]
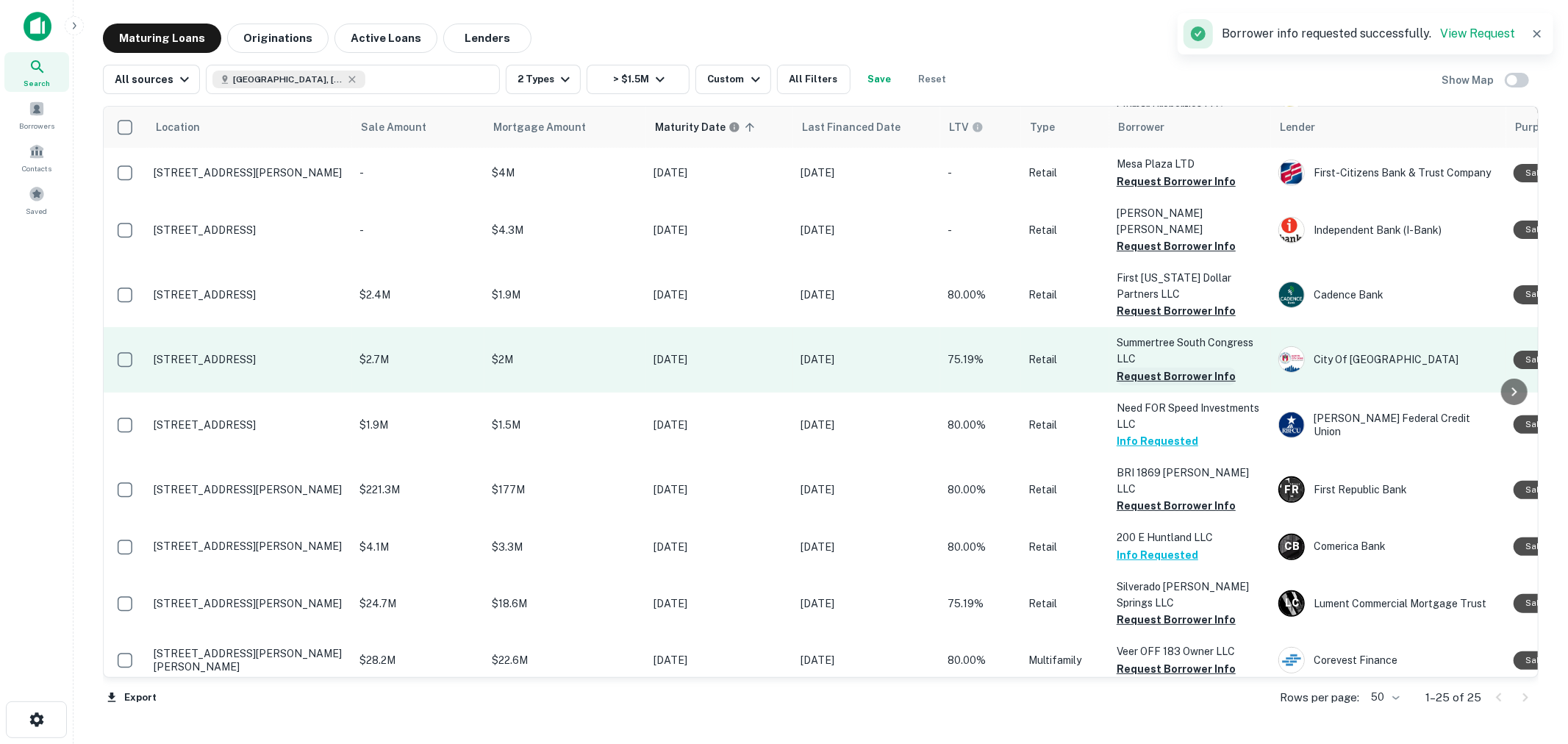
click at [1171, 385] on button "Request Borrower Info" at bounding box center [1177, 376] width 119 height 18
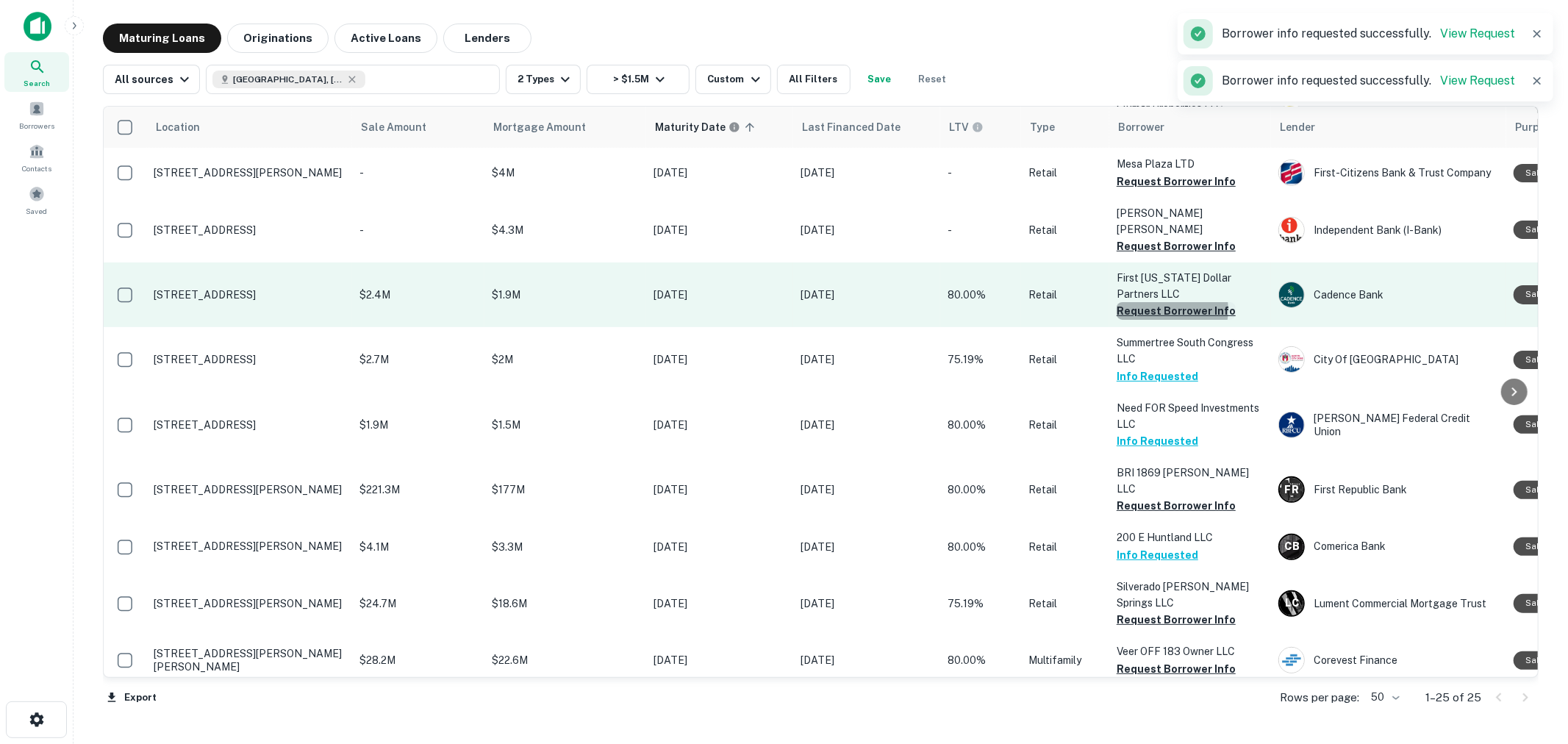
click at [1163, 319] on button "Request Borrower Info" at bounding box center [1177, 311] width 119 height 18
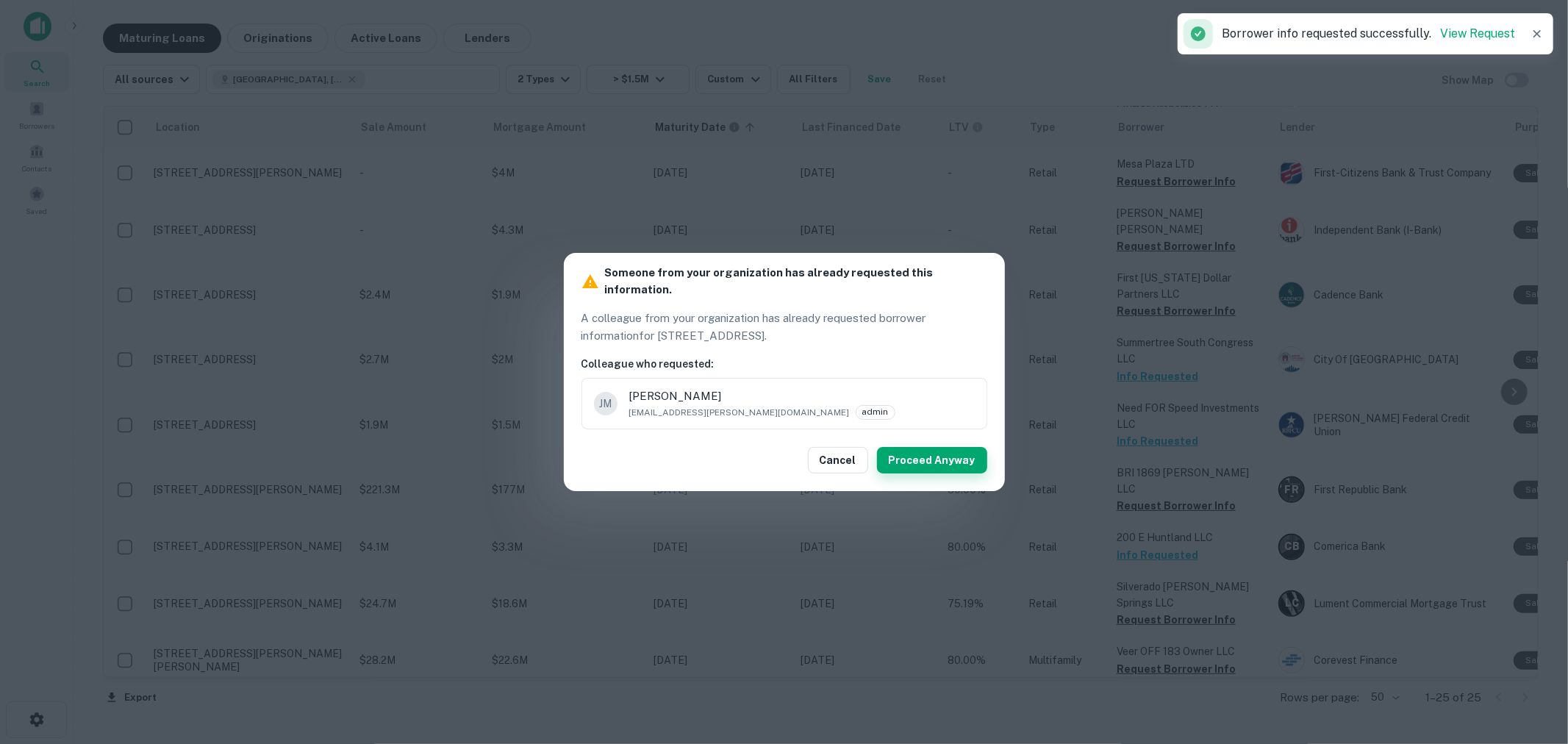
click at [950, 449] on button "Proceed Anyway" at bounding box center [933, 460] width 111 height 26
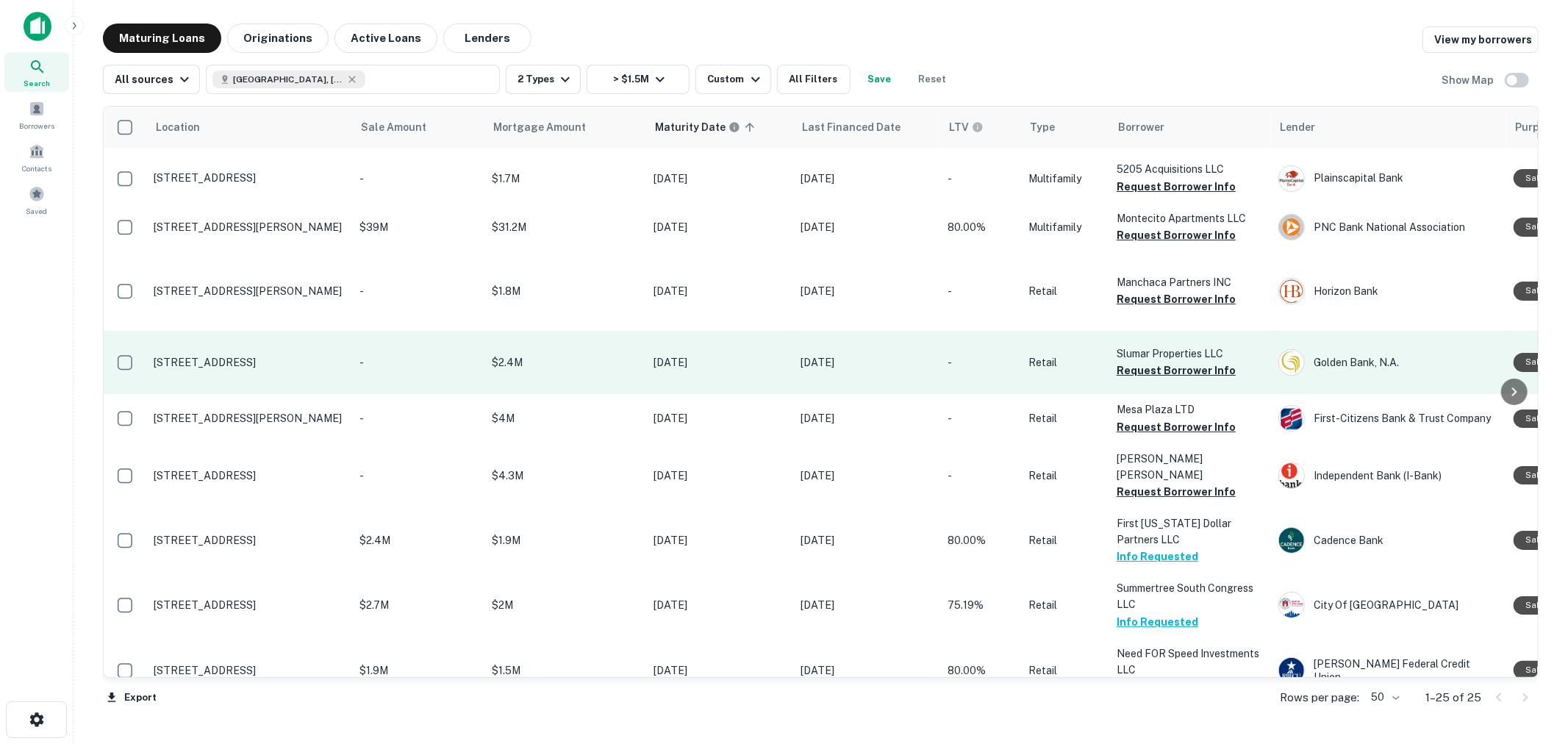
scroll to position [0, 0]
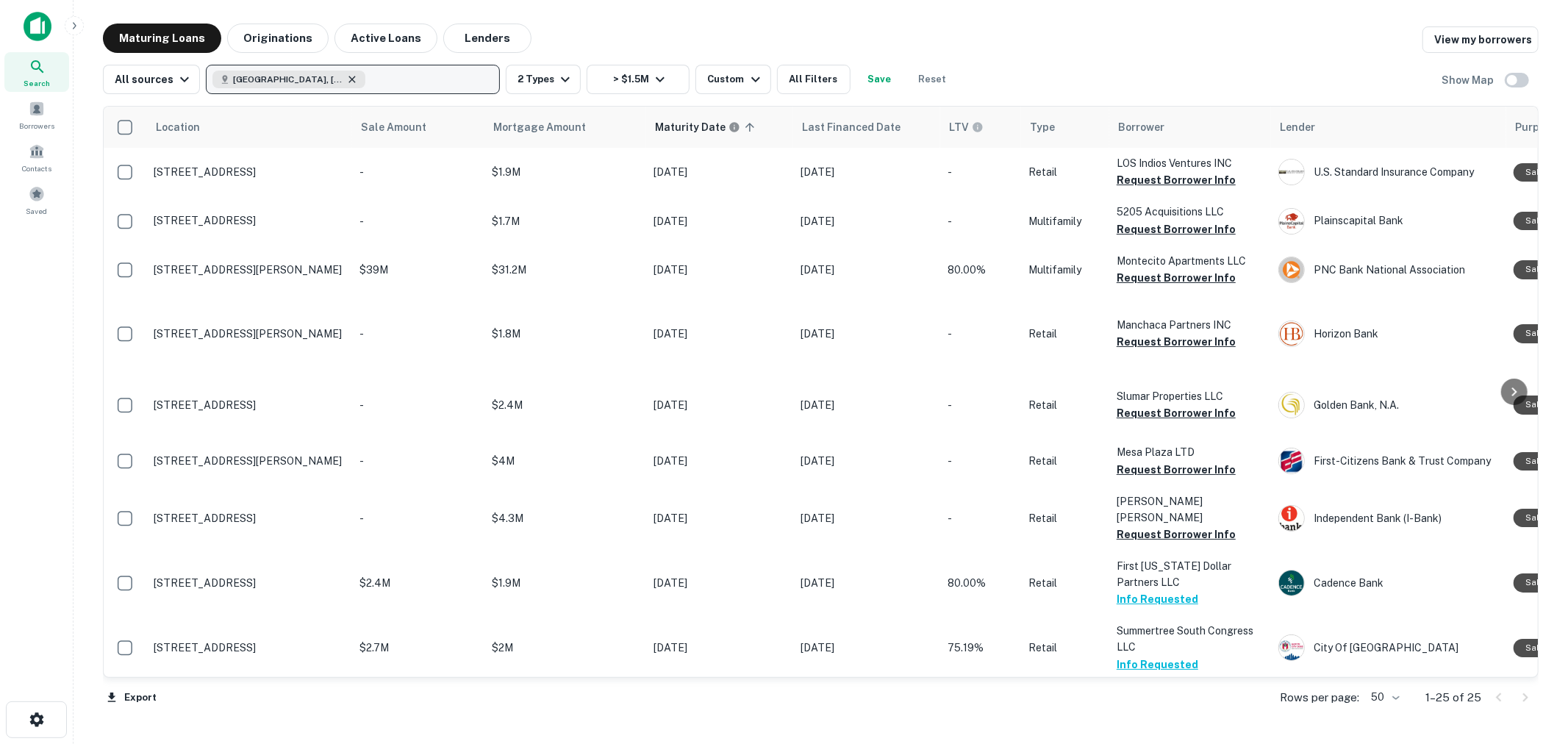
click at [347, 83] on icon "button" at bounding box center [352, 79] width 11 height 11
click at [537, 81] on button "2 Types" at bounding box center [542, 80] width 75 height 30
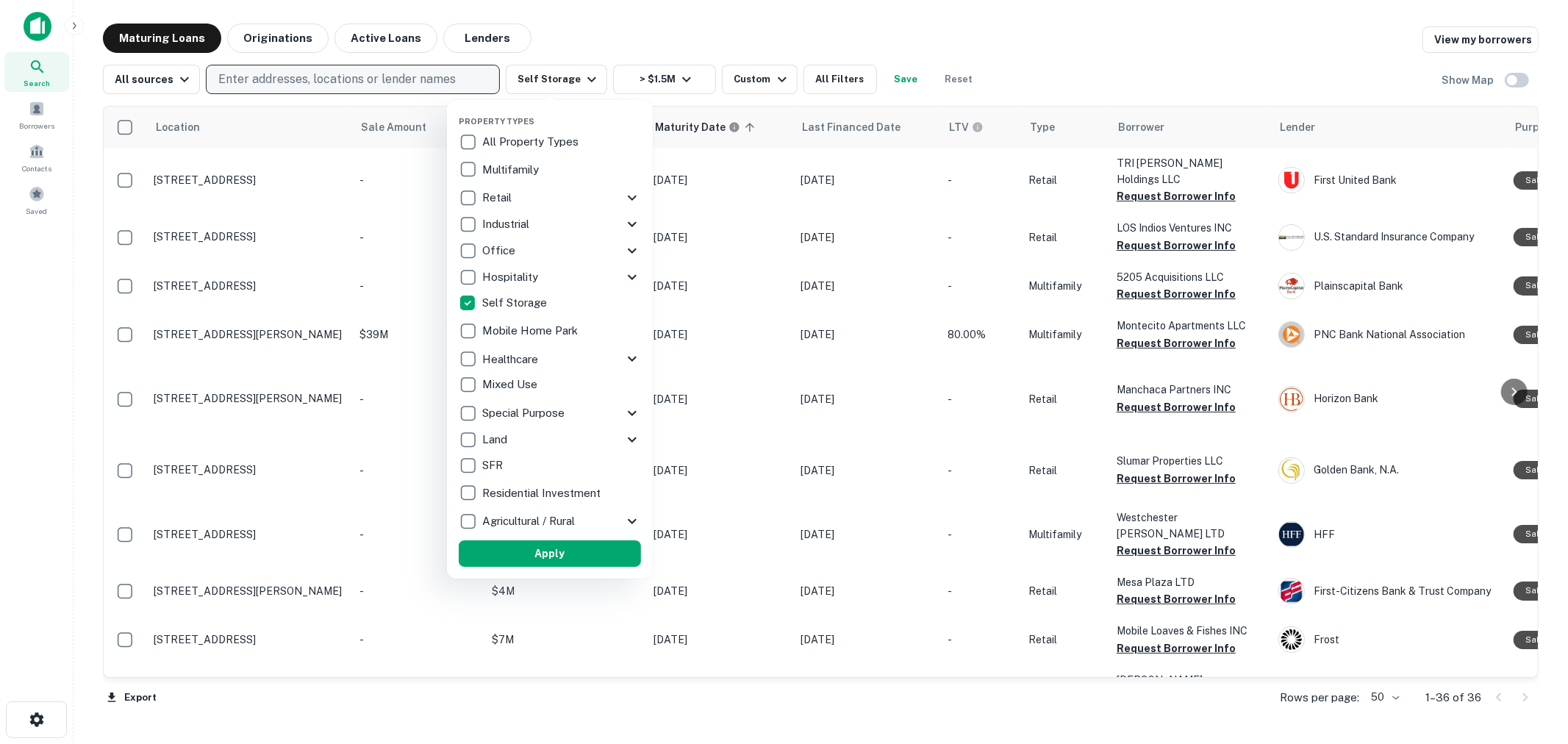
click at [529, 540] on button "Apply" at bounding box center [550, 554] width 183 height 26
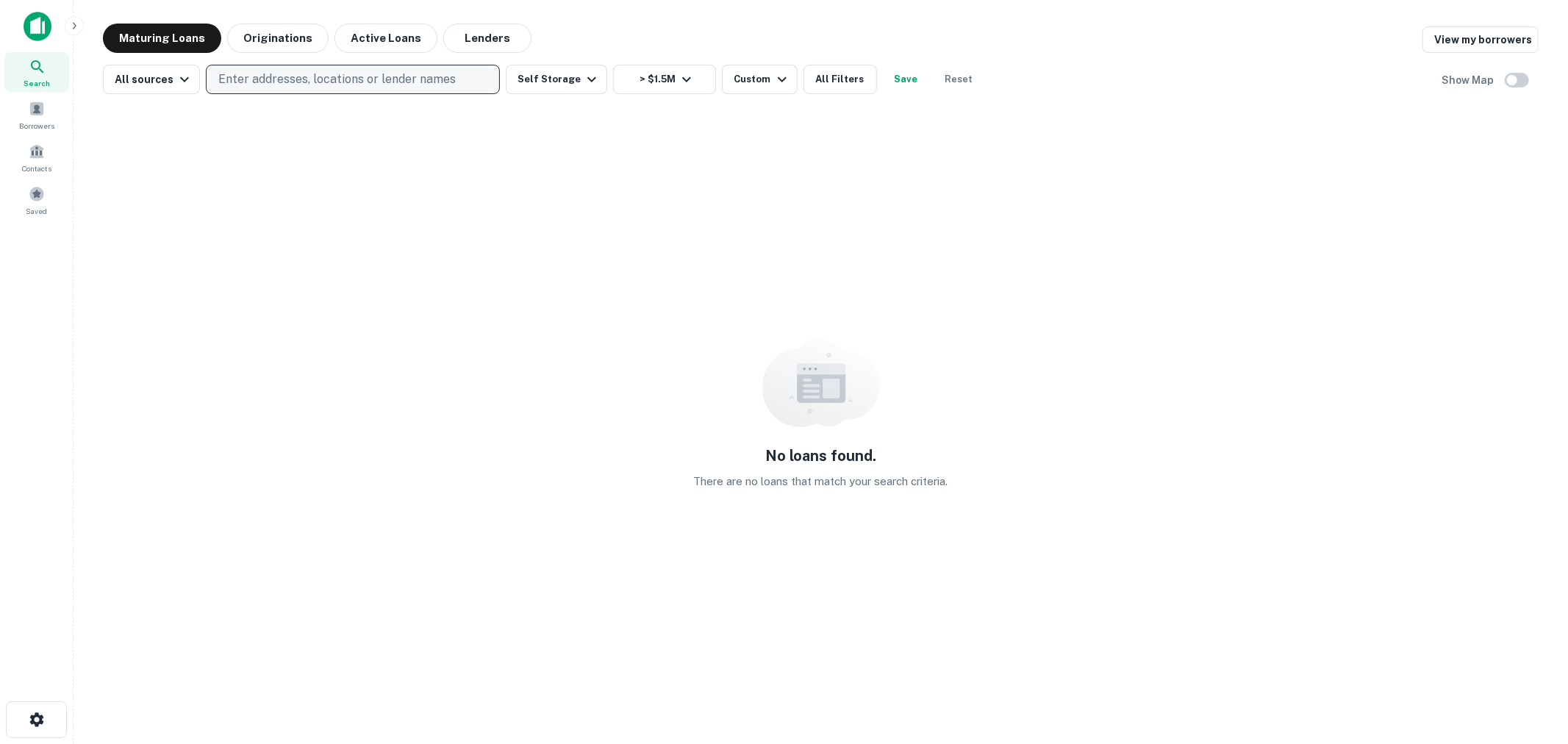
click at [337, 78] on p "Enter addresses, locations or lender names" at bounding box center [337, 79] width 238 height 18
type input "******"
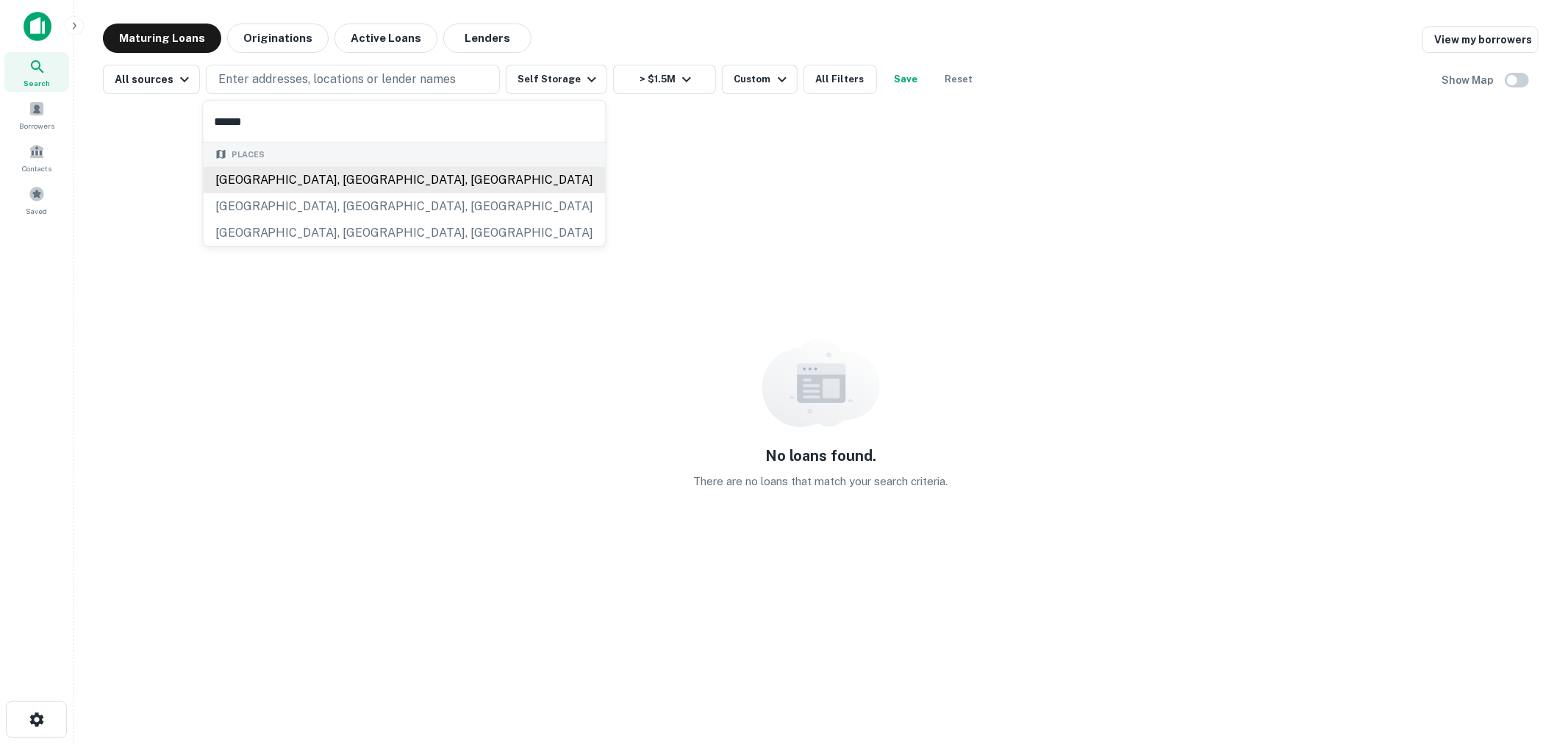
click at [325, 176] on div "[GEOGRAPHIC_DATA], [GEOGRAPHIC_DATA], [GEOGRAPHIC_DATA]" at bounding box center [405, 179] width 402 height 26
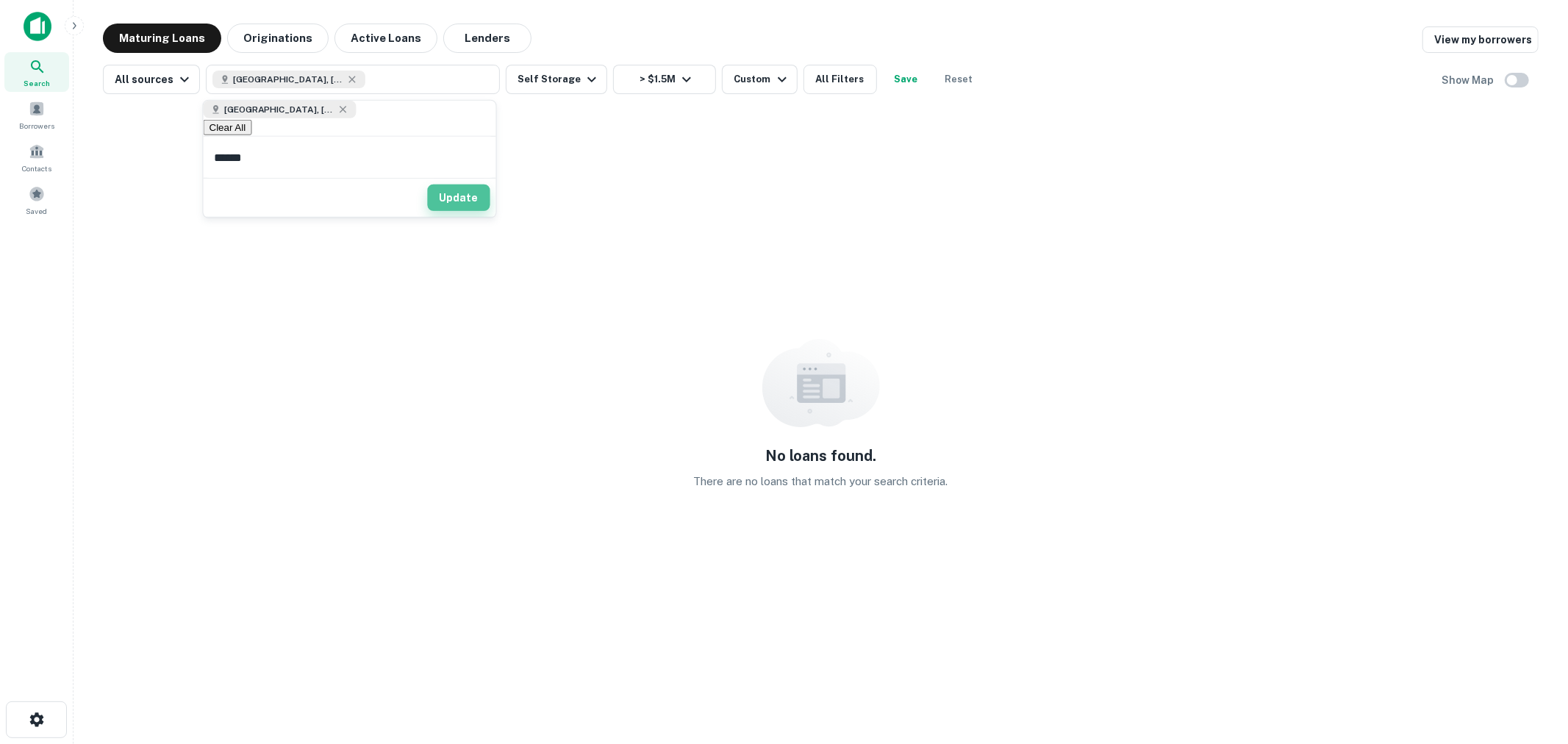
click at [455, 187] on button "Update" at bounding box center [459, 197] width 62 height 26
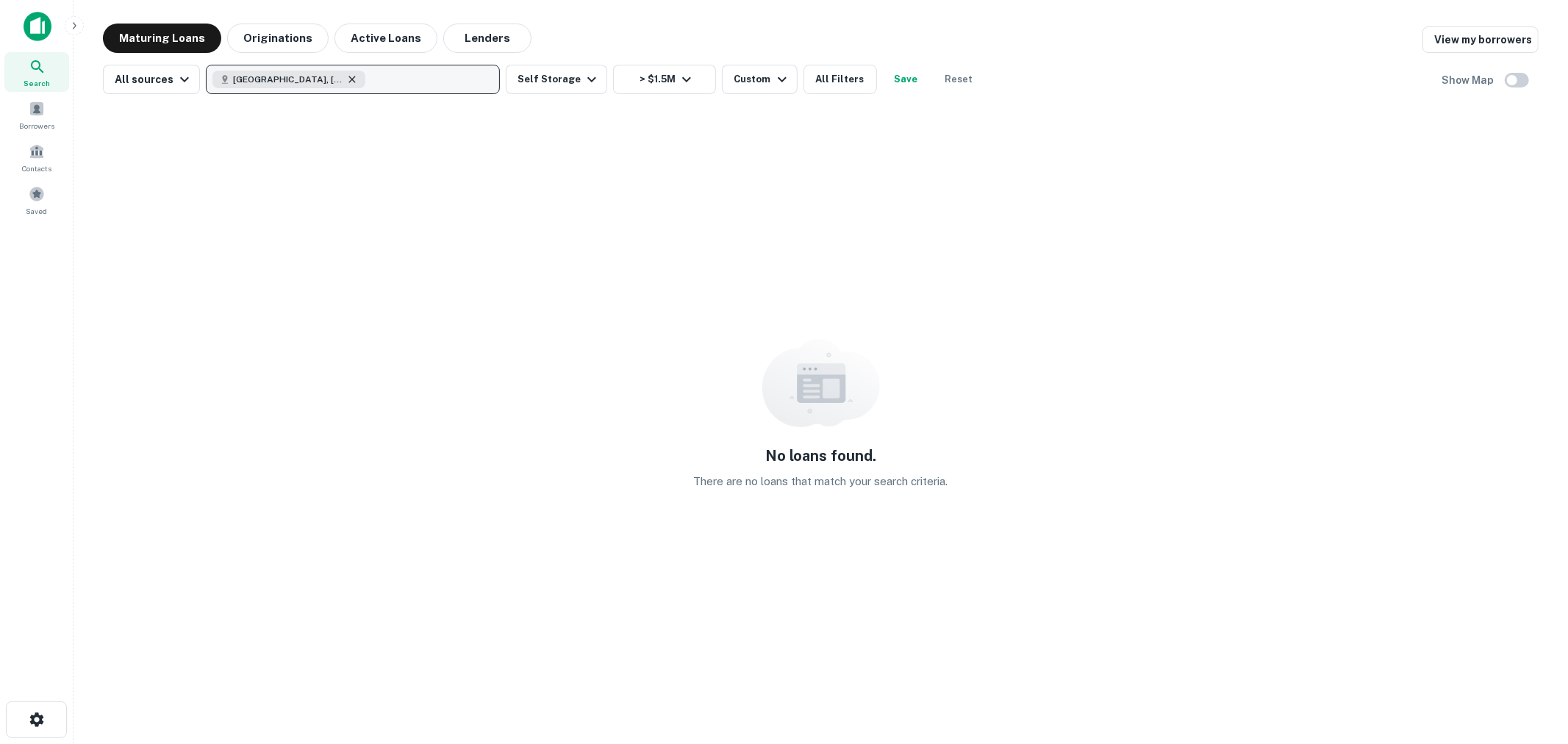
click at [347, 79] on icon "button" at bounding box center [352, 79] width 11 height 11
click at [306, 79] on p "Enter addresses, locations or lender names" at bounding box center [337, 79] width 238 height 18
click at [317, 79] on p "Enter addresses, locations or lender names" at bounding box center [337, 79] width 238 height 18
type input "******"
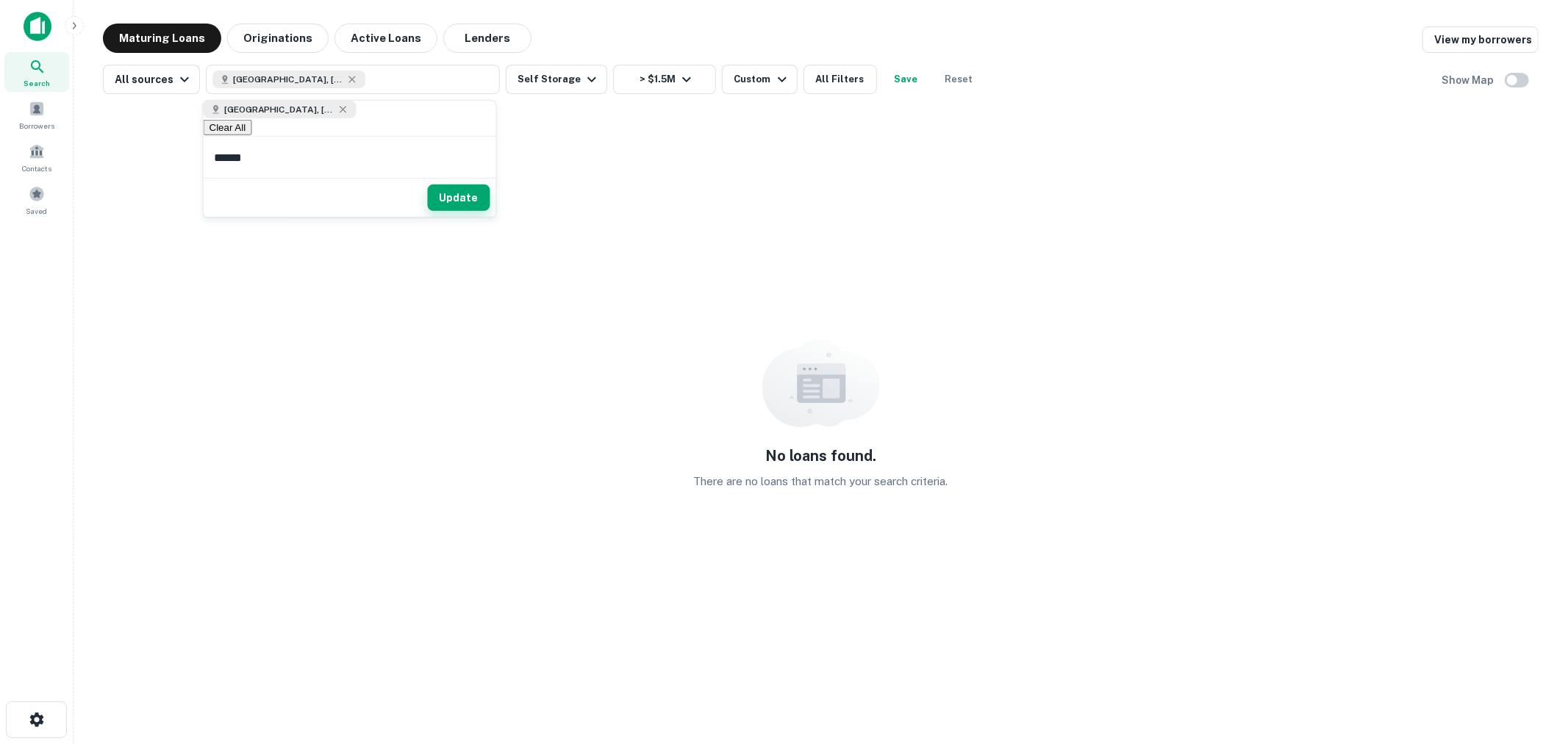
drag, startPoint x: 449, startPoint y: 190, endPoint x: 555, endPoint y: 77, distance: 154.9
click at [452, 187] on button "Update" at bounding box center [459, 197] width 62 height 26
click at [555, 77] on button "Self Storage" at bounding box center [556, 80] width 102 height 30
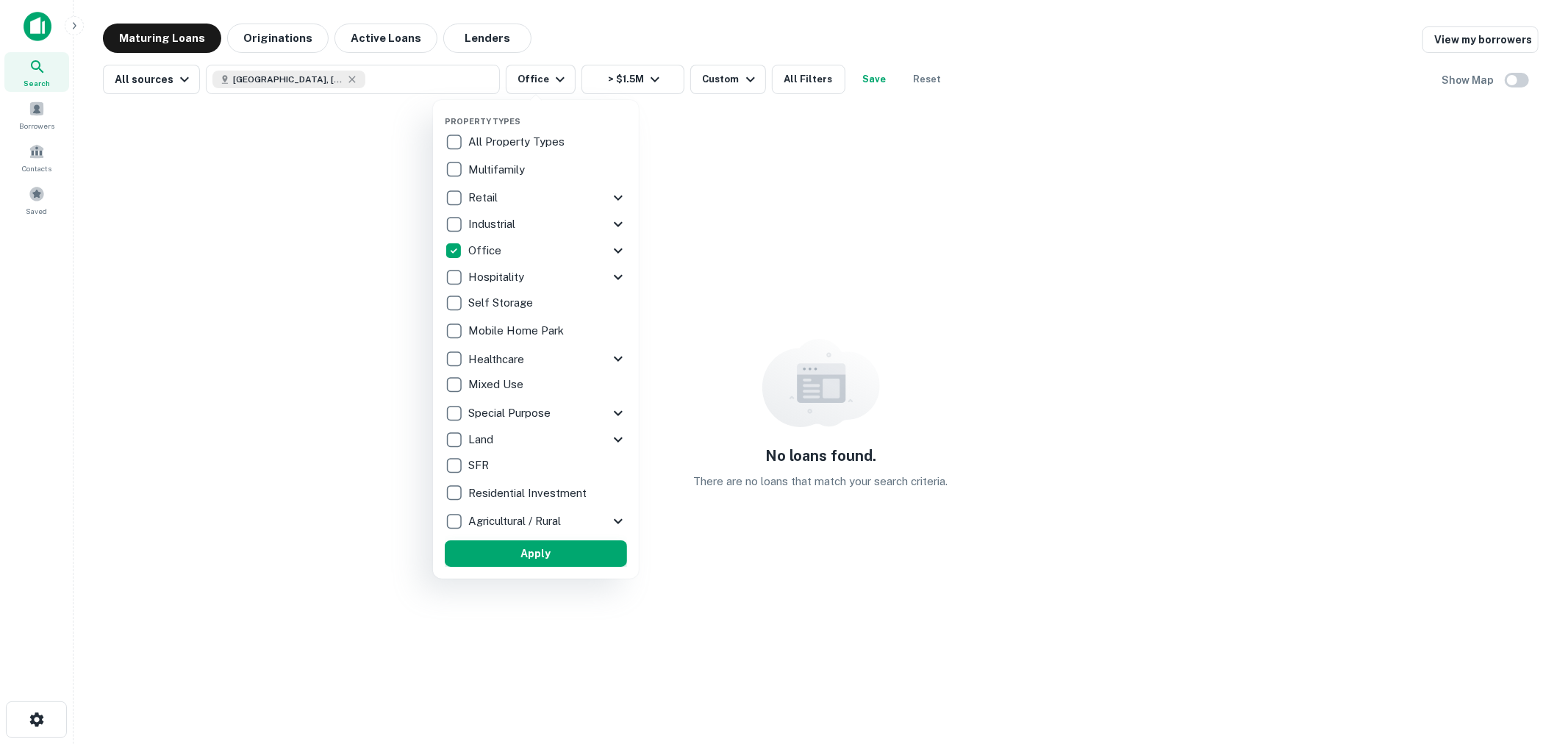
click at [553, 553] on button "Apply" at bounding box center [536, 554] width 183 height 26
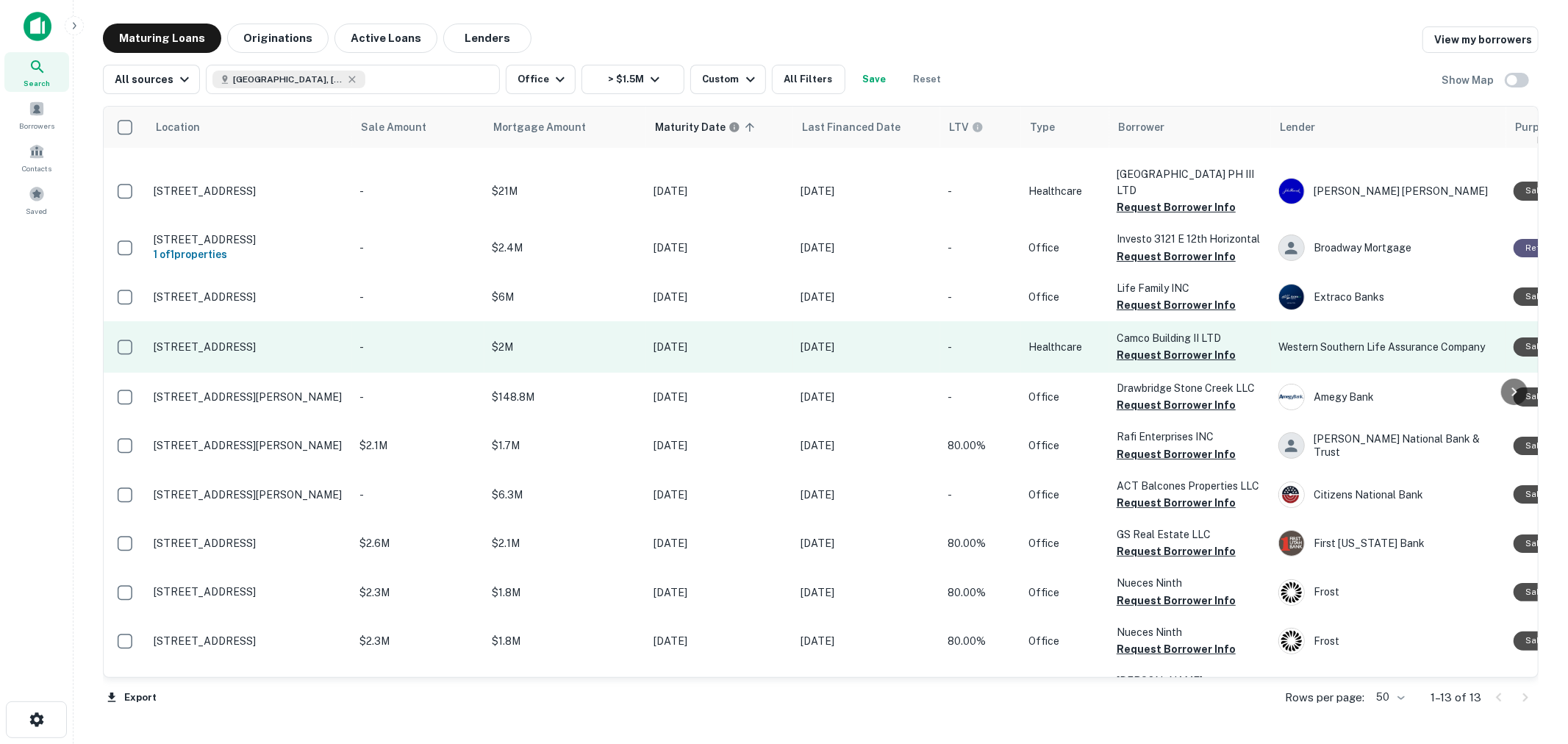
scroll to position [165, 0]
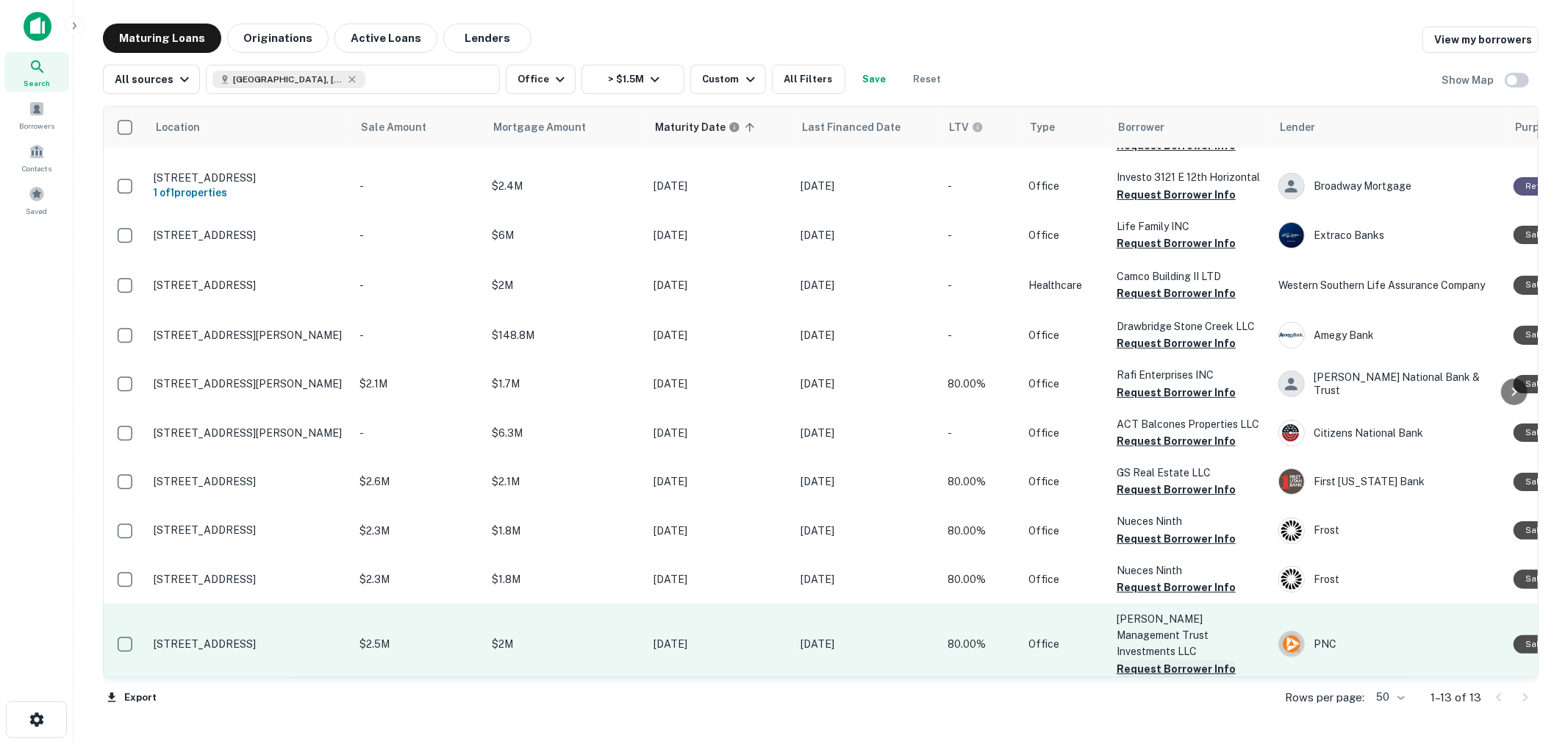
click at [1160, 660] on button "Request Borrower Info" at bounding box center [1177, 669] width 119 height 18
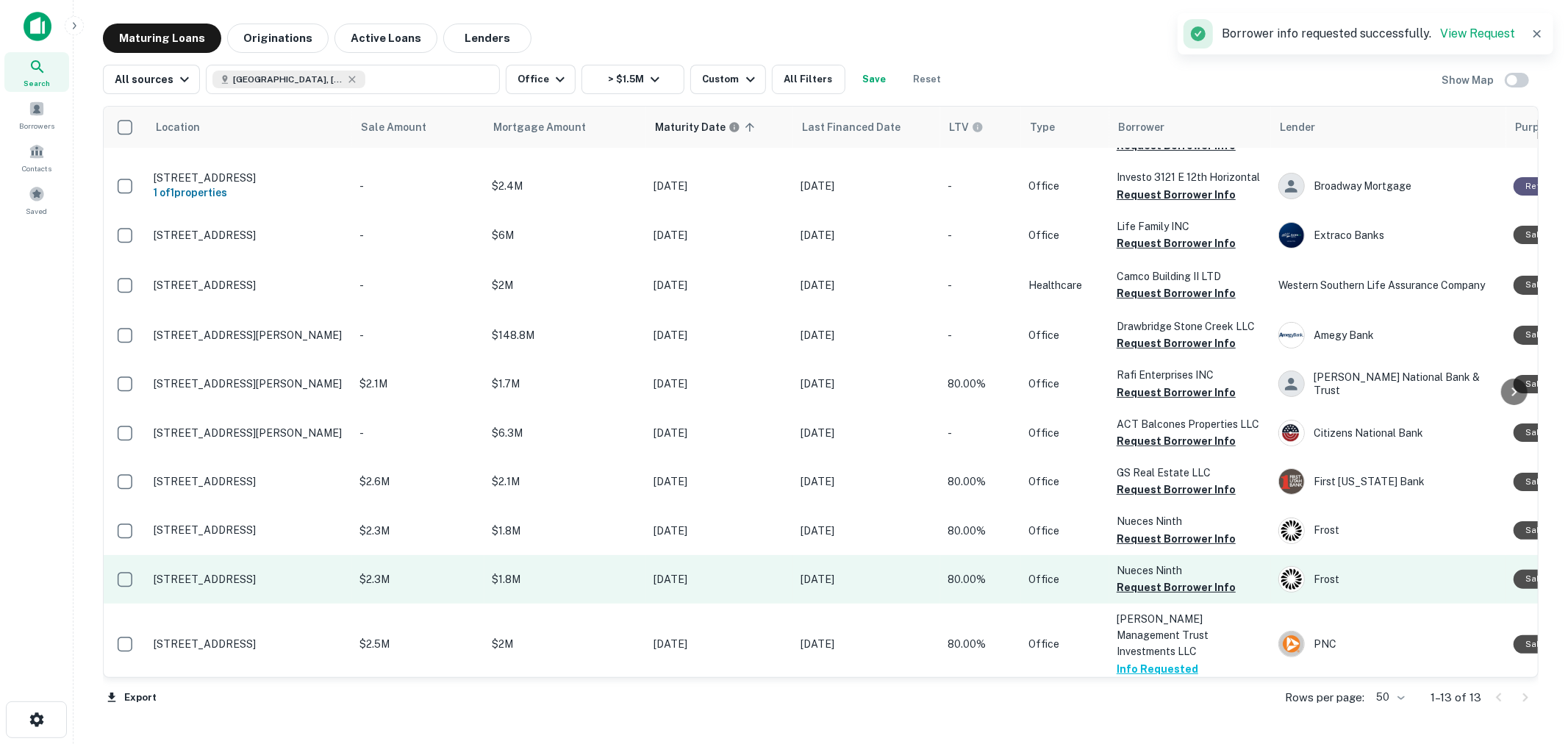
click at [1155, 572] on p "Nueces Ninth" at bounding box center [1191, 570] width 147 height 16
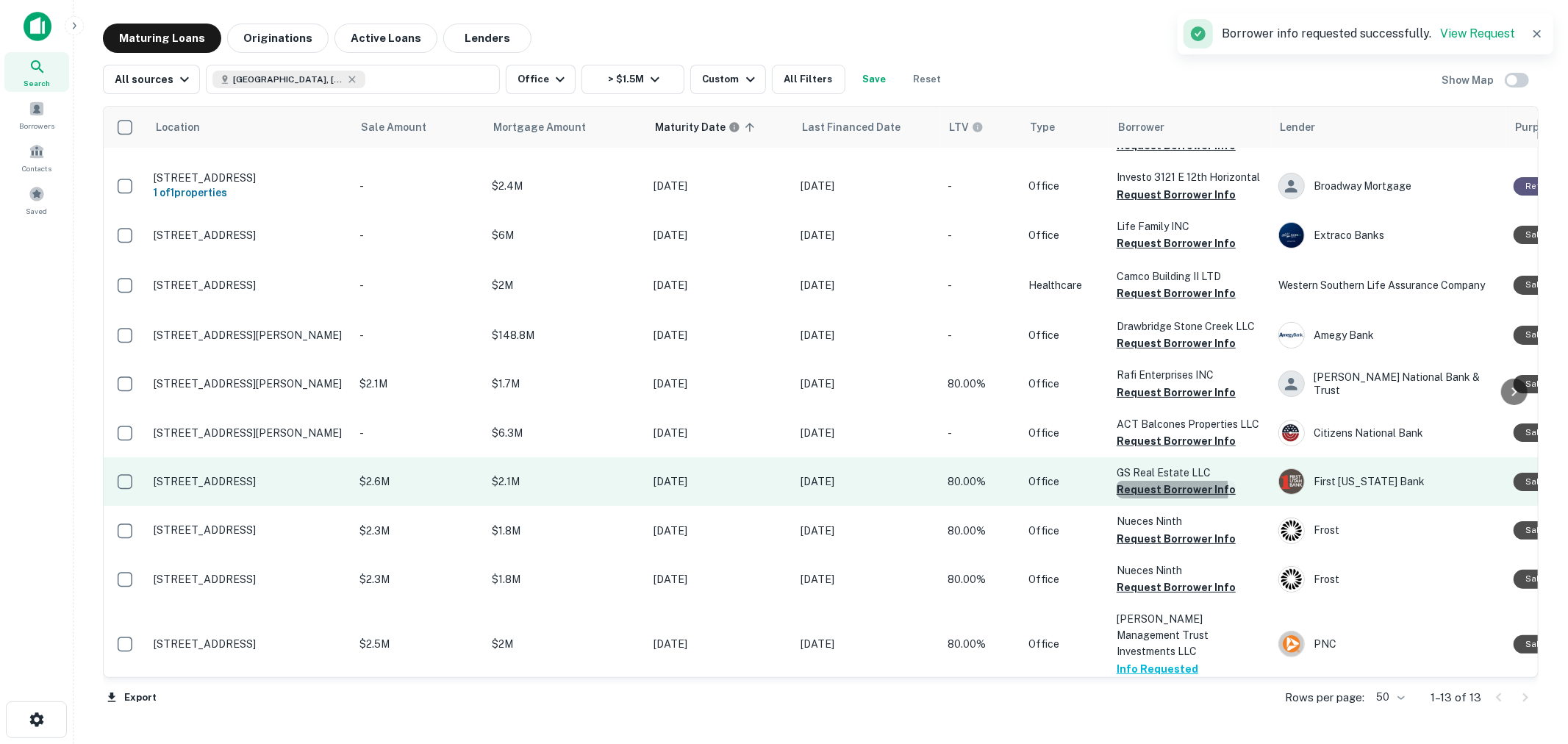
click at [1155, 488] on button "Request Borrower Info" at bounding box center [1177, 490] width 119 height 18
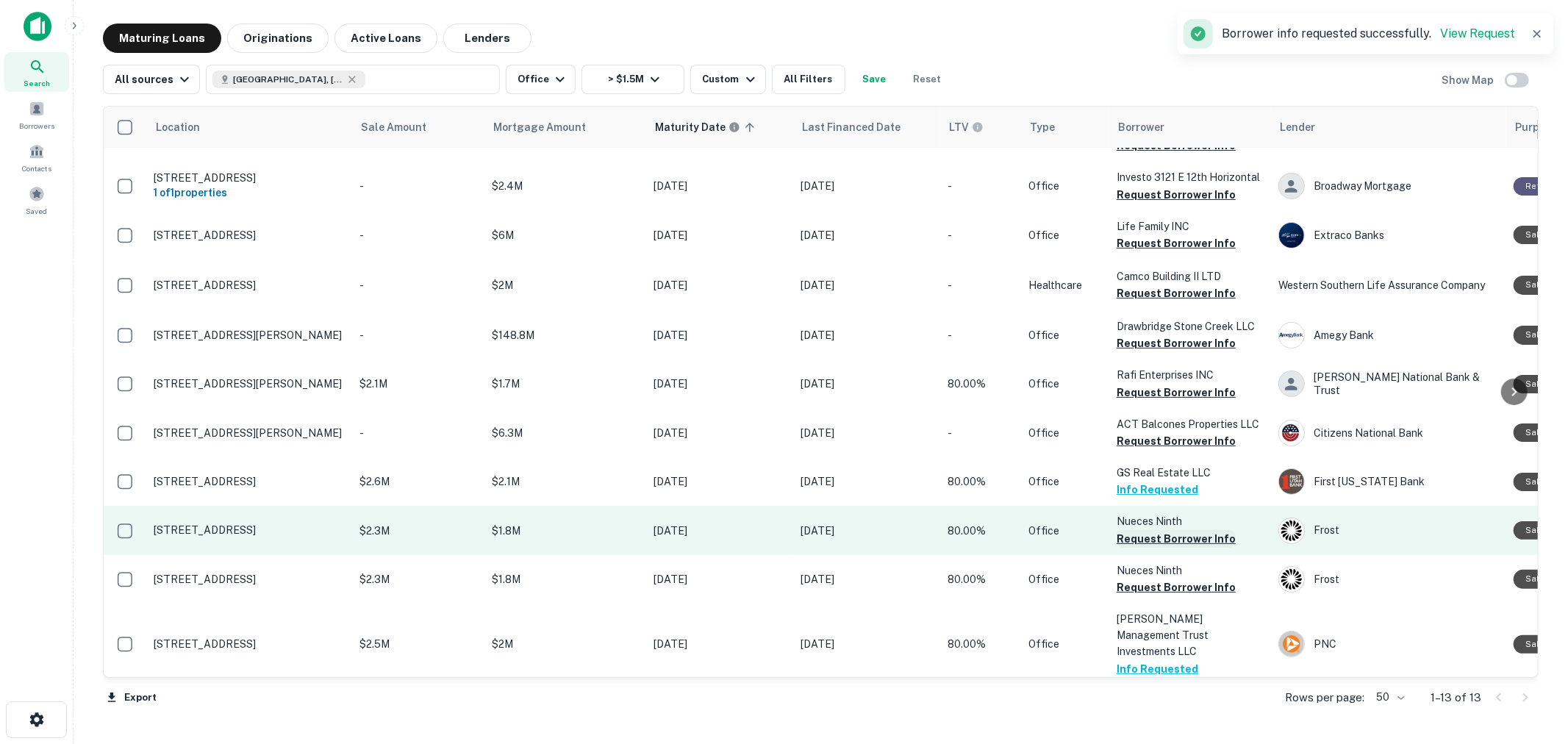
click at [1147, 532] on button "Request Borrower Info" at bounding box center [1177, 539] width 119 height 18
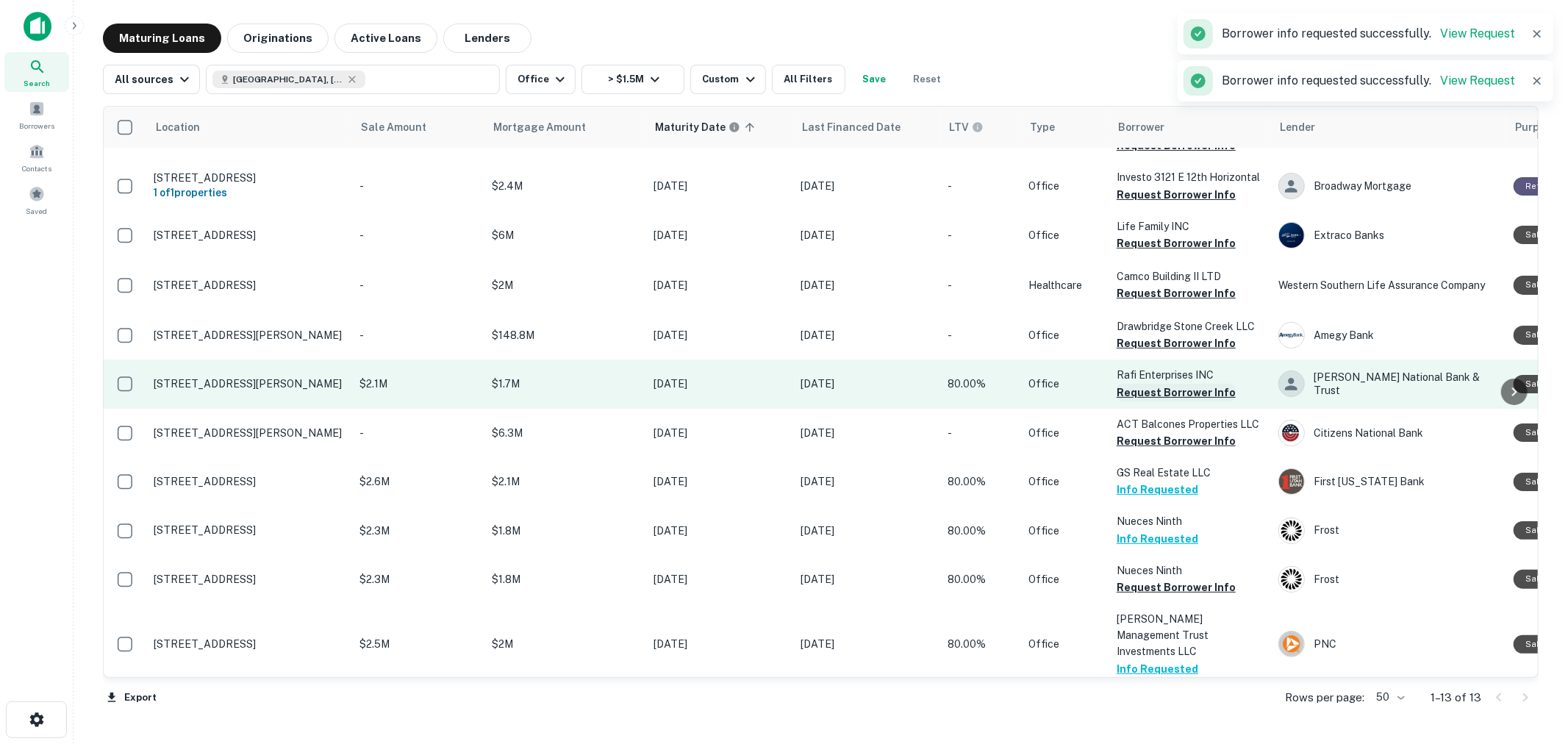
click at [1163, 391] on button "Request Borrower Info" at bounding box center [1177, 392] width 119 height 18
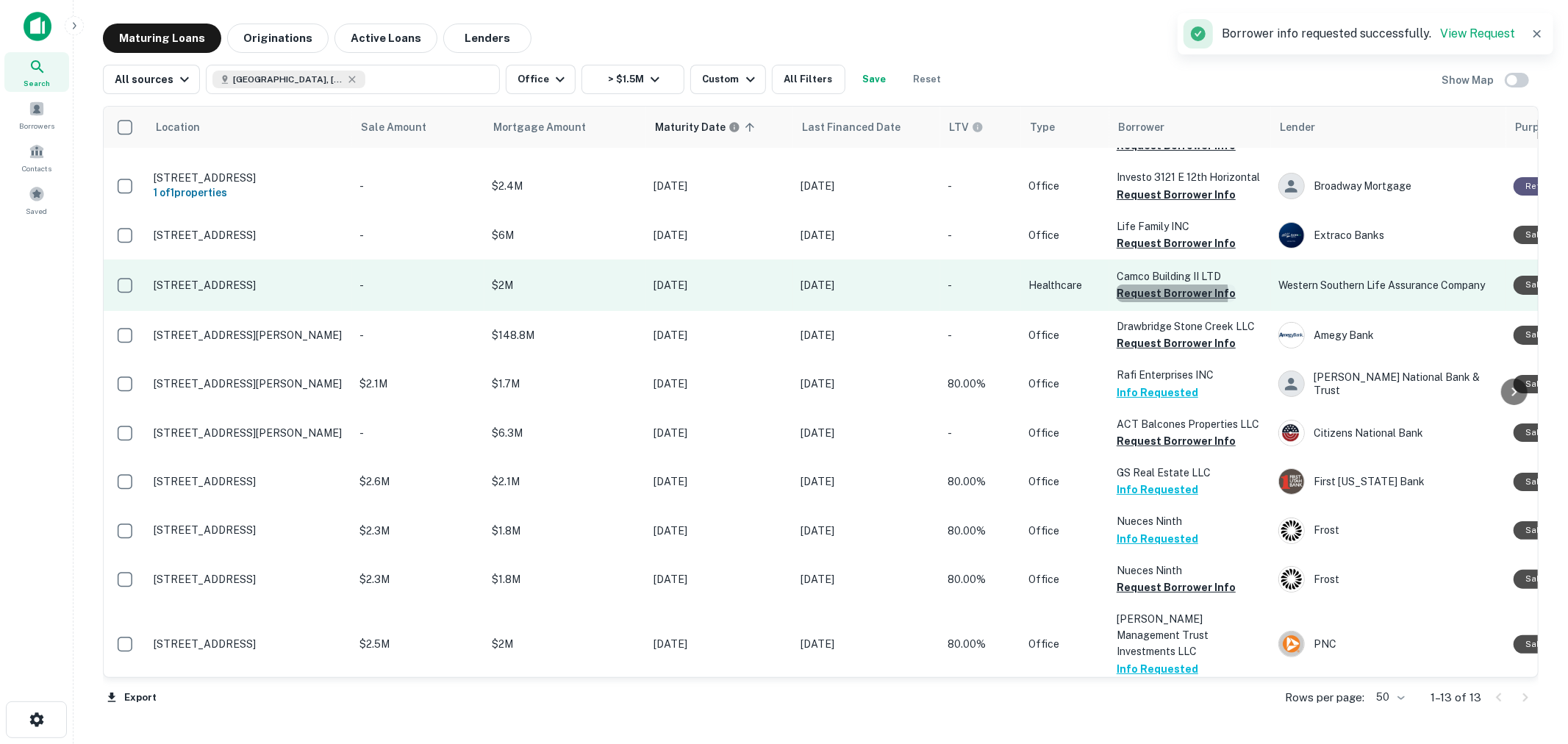
click at [1168, 292] on button "Request Borrower Info" at bounding box center [1177, 293] width 119 height 18
